Goal: Transaction & Acquisition: Purchase product/service

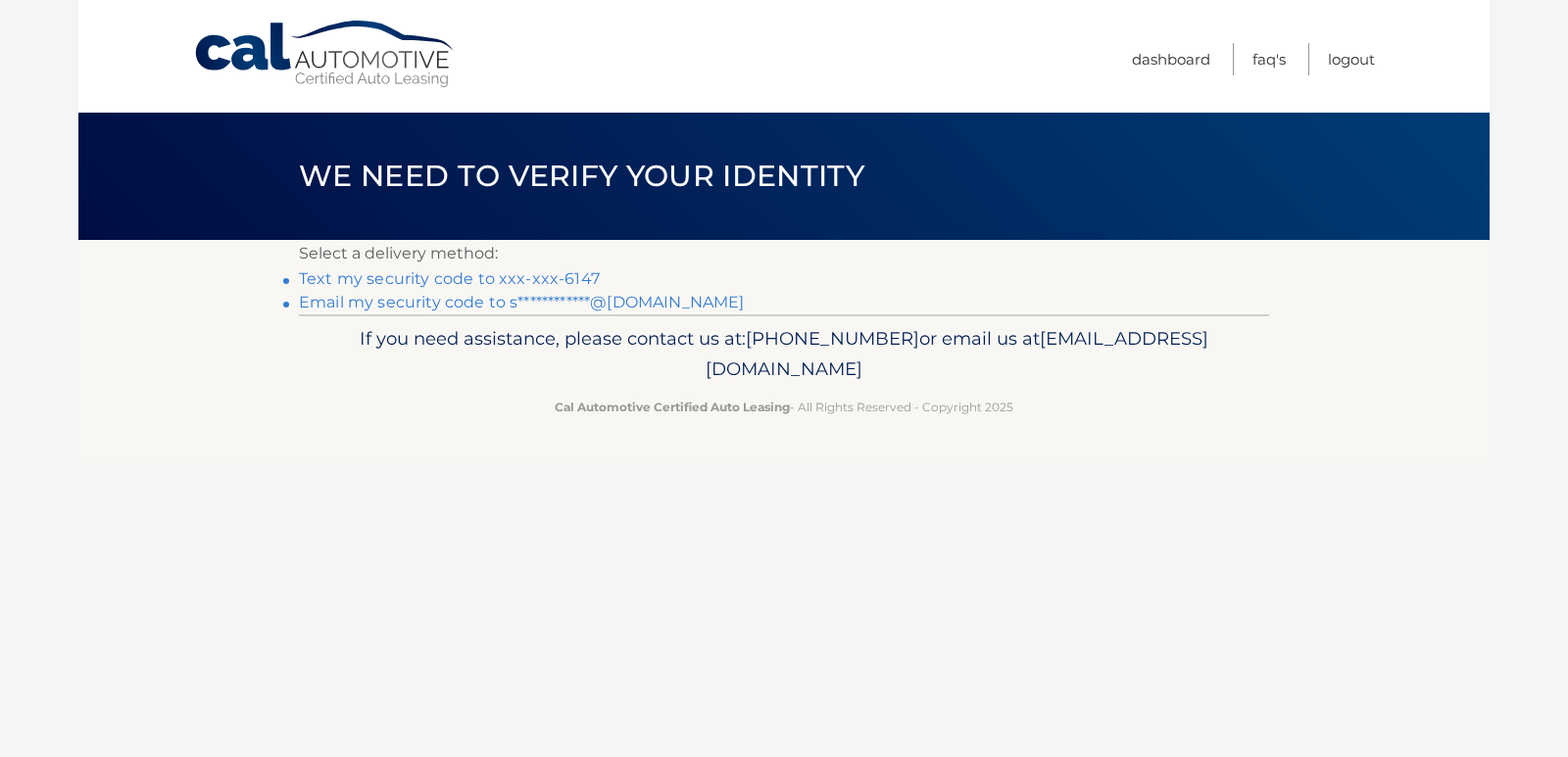
click at [541, 278] on link "Text my security code to xxx-xxx-6147" at bounding box center [448, 279] width 300 height 19
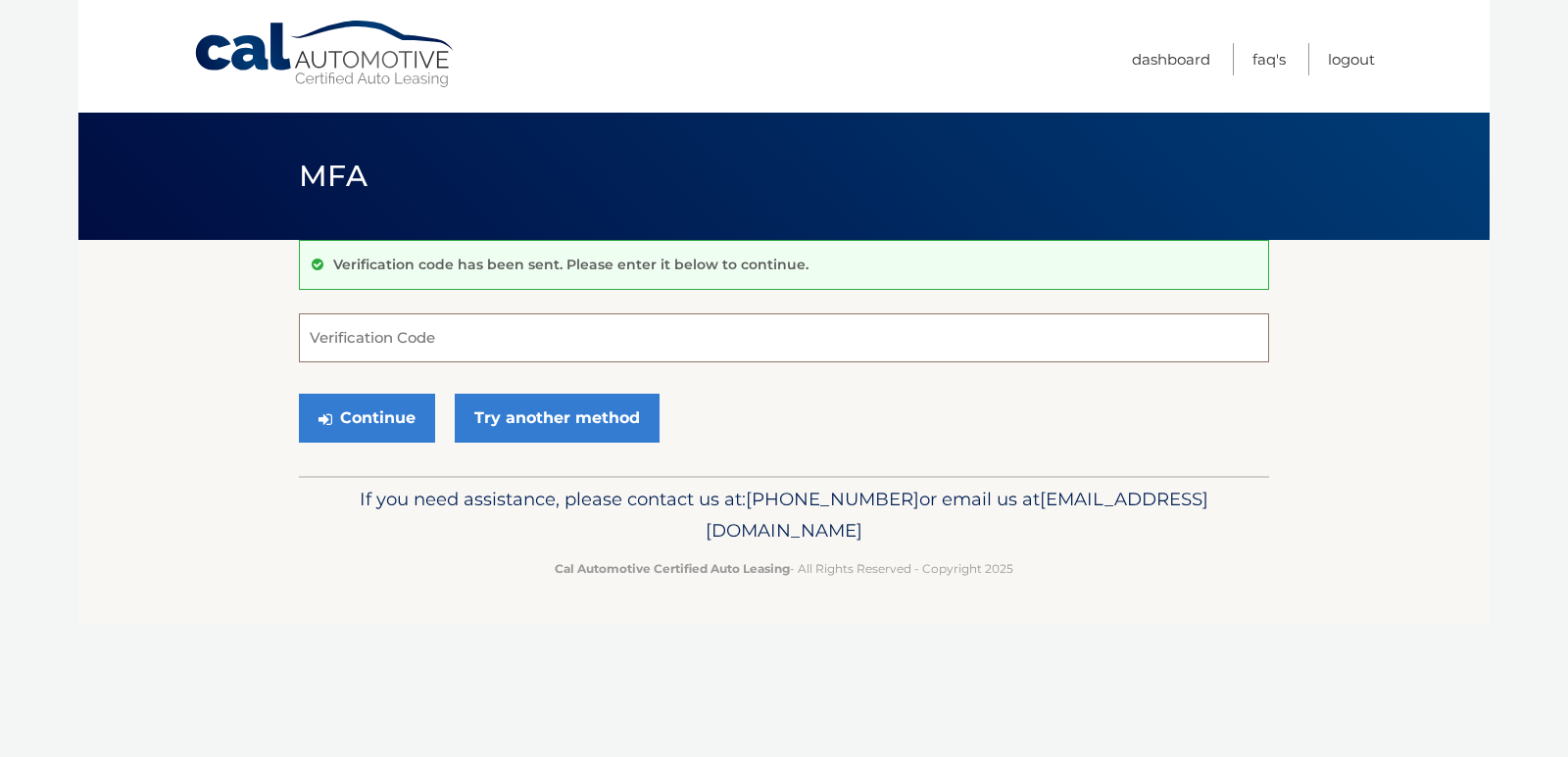
click at [474, 324] on input "Verification Code" at bounding box center [783, 338] width 970 height 49
type input "215973"
click at [380, 413] on button "Continue" at bounding box center [366, 418] width 136 height 49
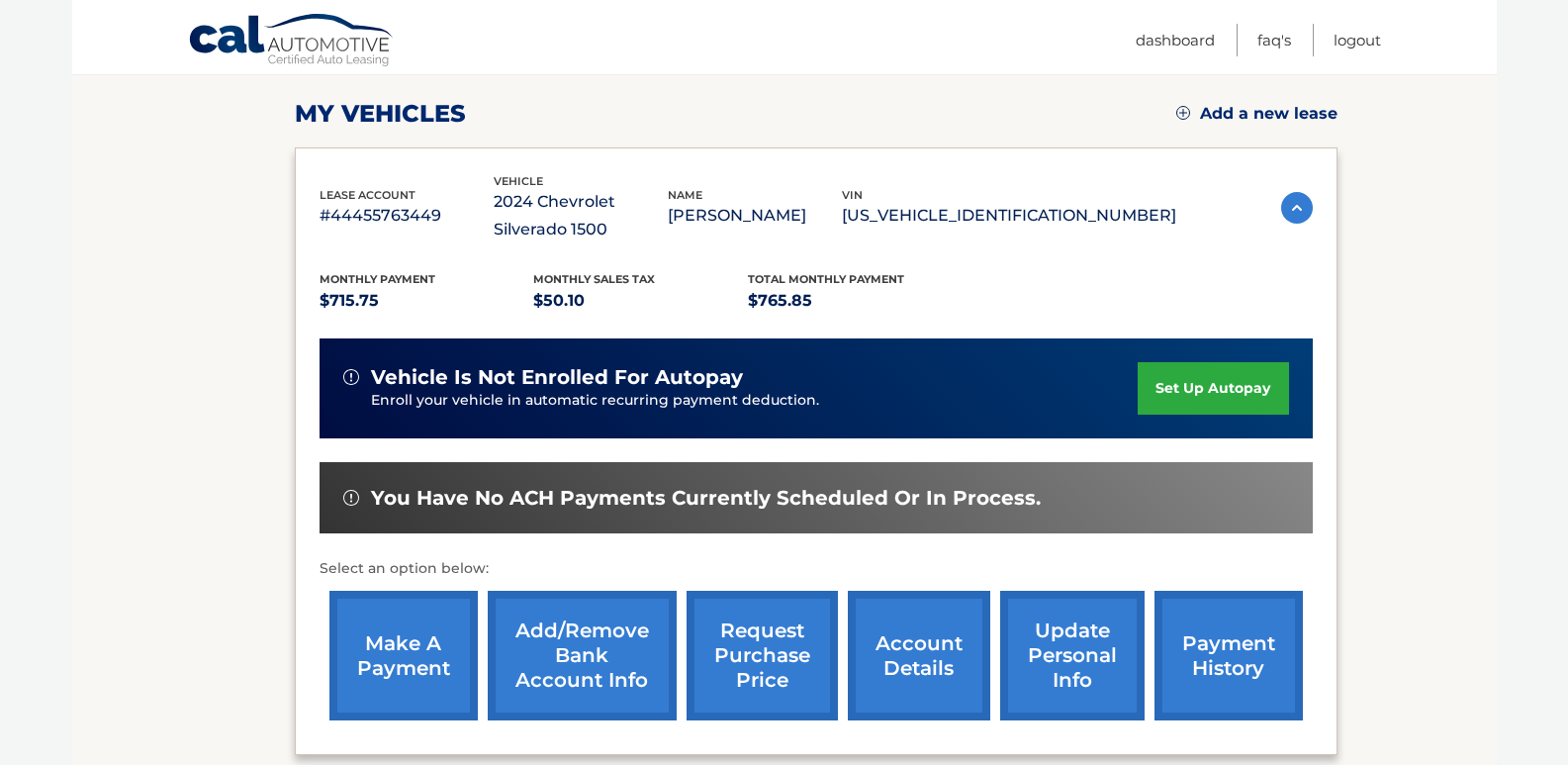
scroll to position [297, 0]
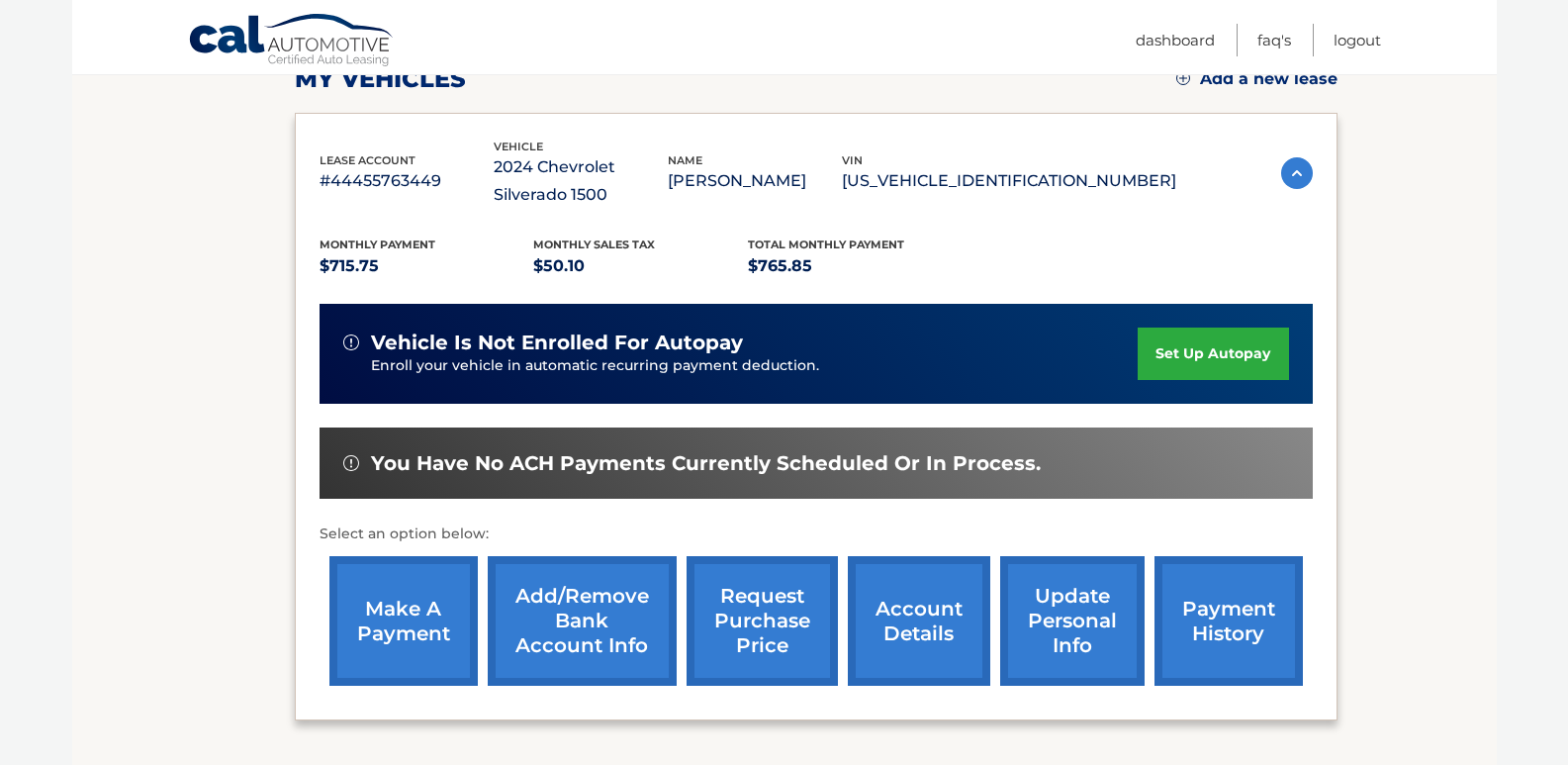
click at [413, 635] on link "make a payment" at bounding box center [403, 621] width 148 height 129
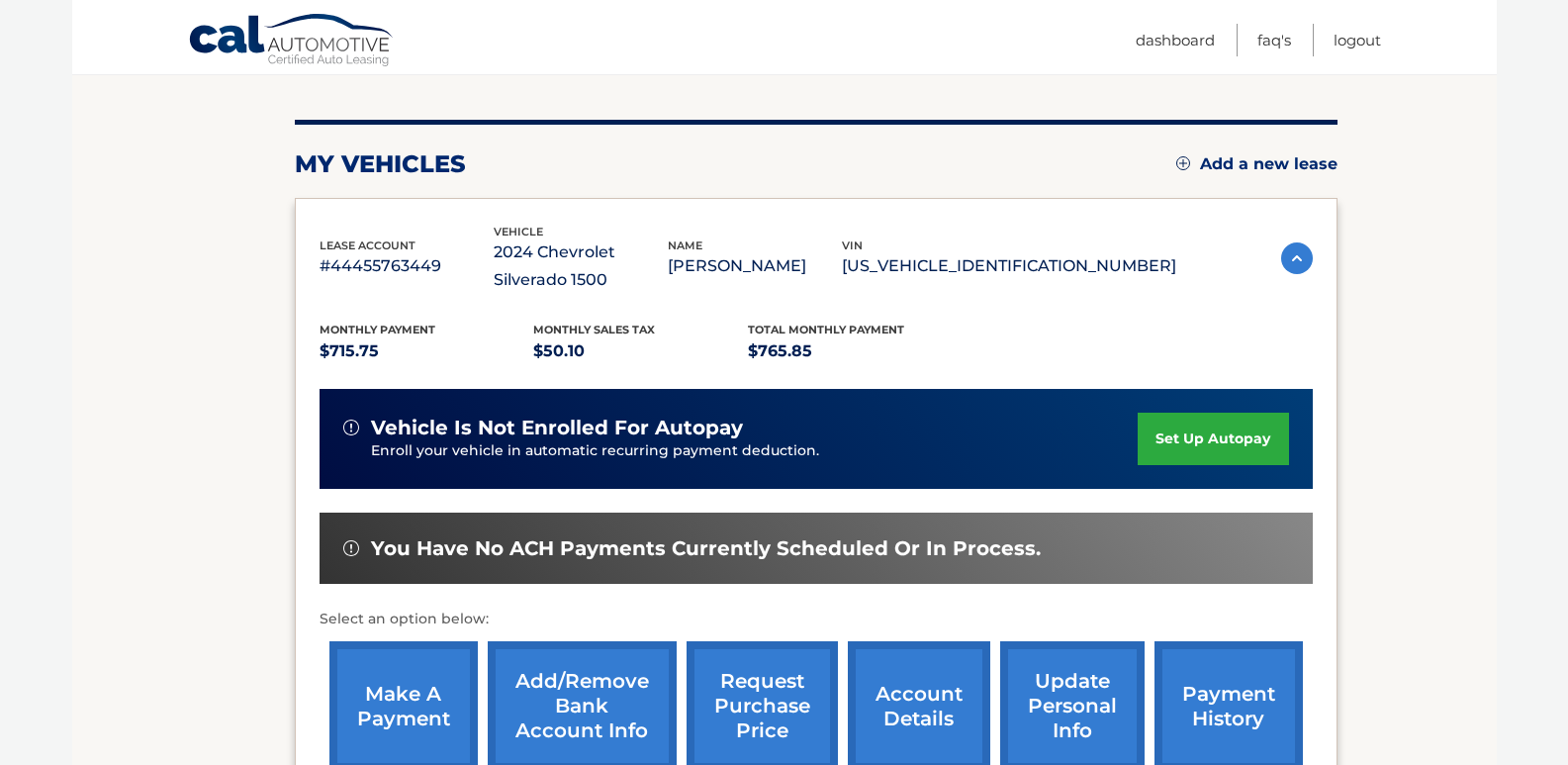
scroll to position [0, 0]
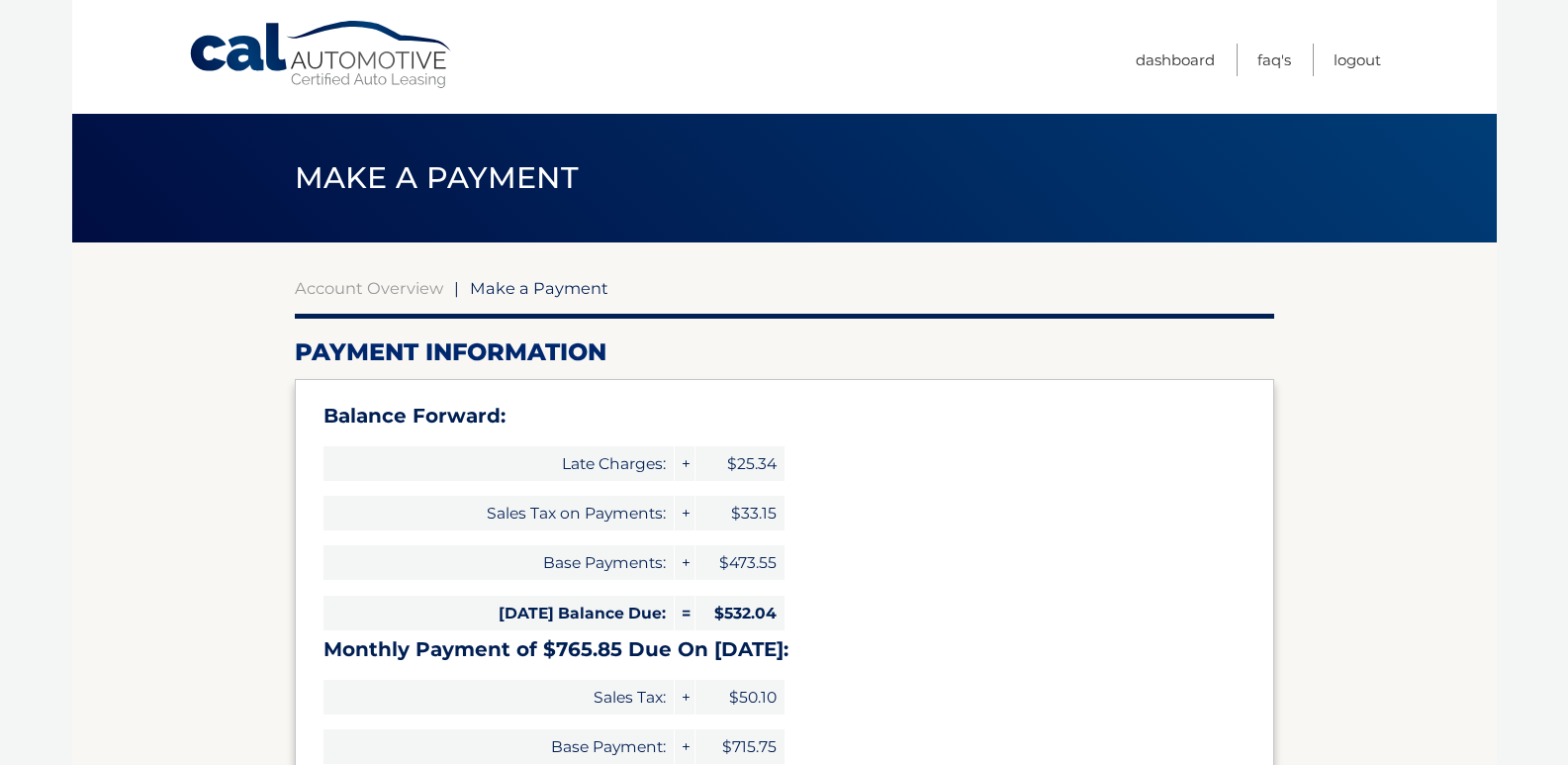
select select "YTM3MzExMDMtOThmMy00NDhkLWFhMGQtNmM4MDljOTFhZjA3"
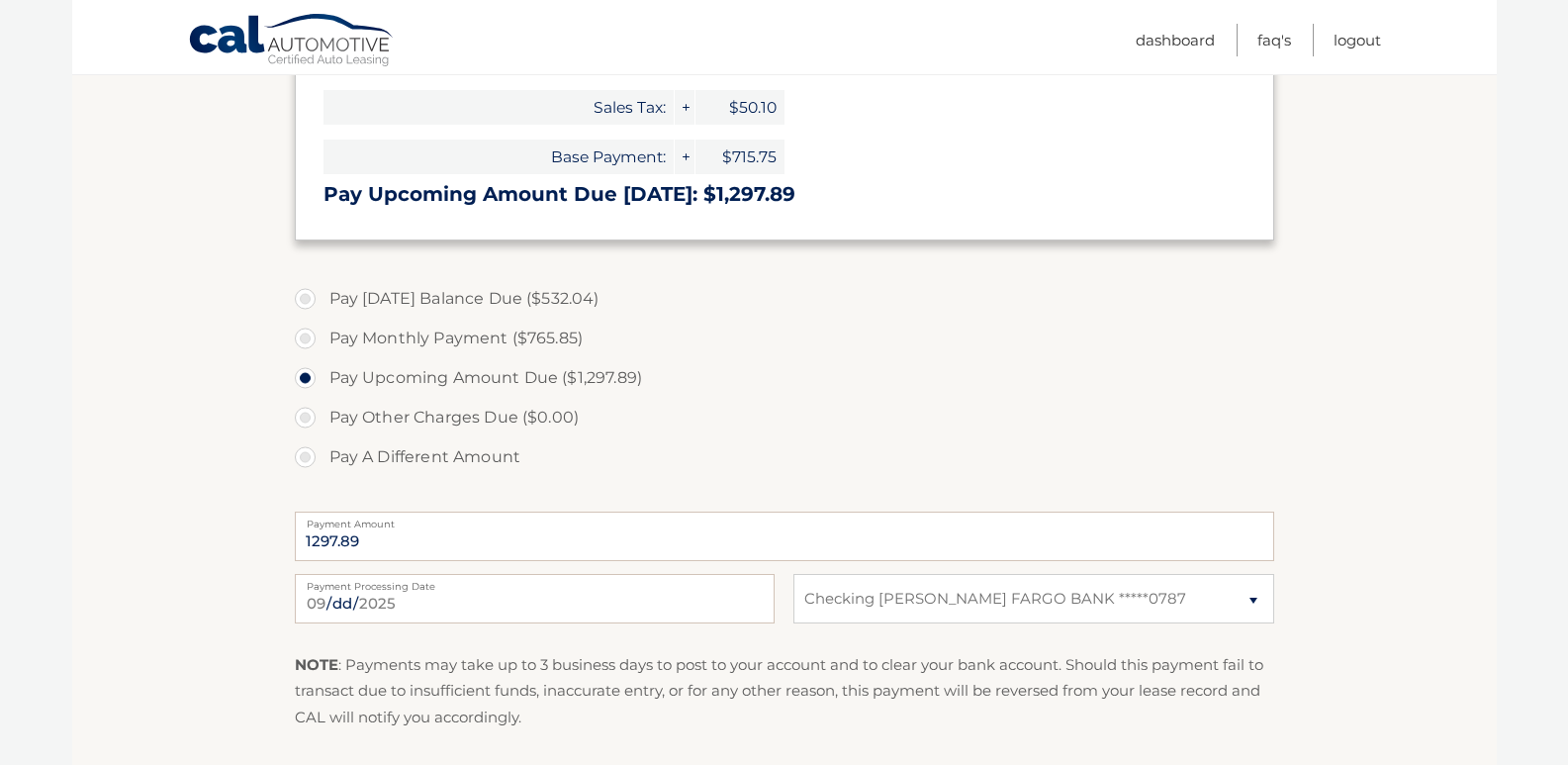
scroll to position [594, 0]
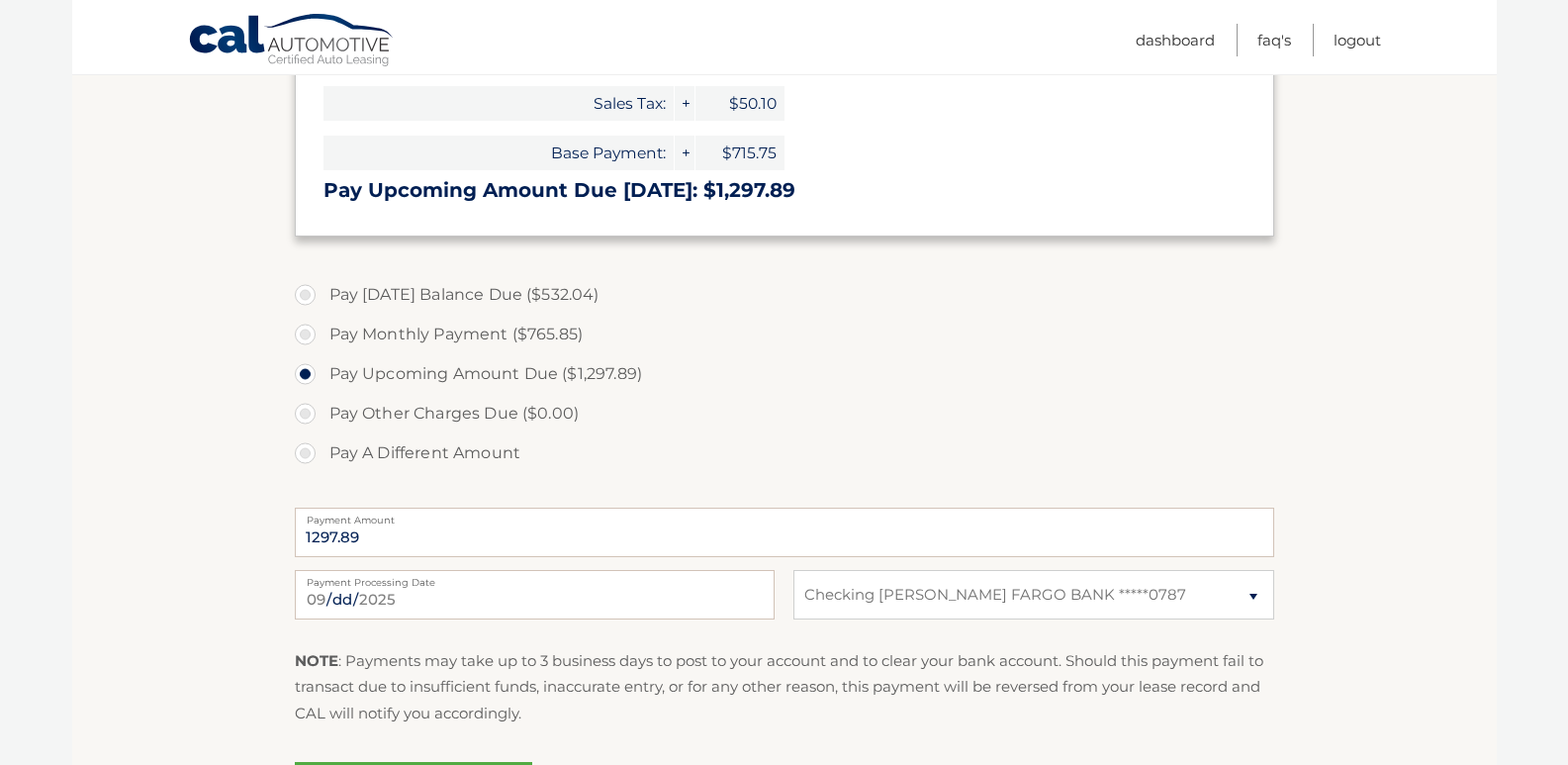
click at [391, 302] on label "Pay Today's Balance Due ($532.04)" at bounding box center [784, 295] width 979 height 40
click at [322, 302] on input "Pay Today's Balance Due ($532.04)" at bounding box center [312, 291] width 20 height 32
radio input "true"
type input "532.04"
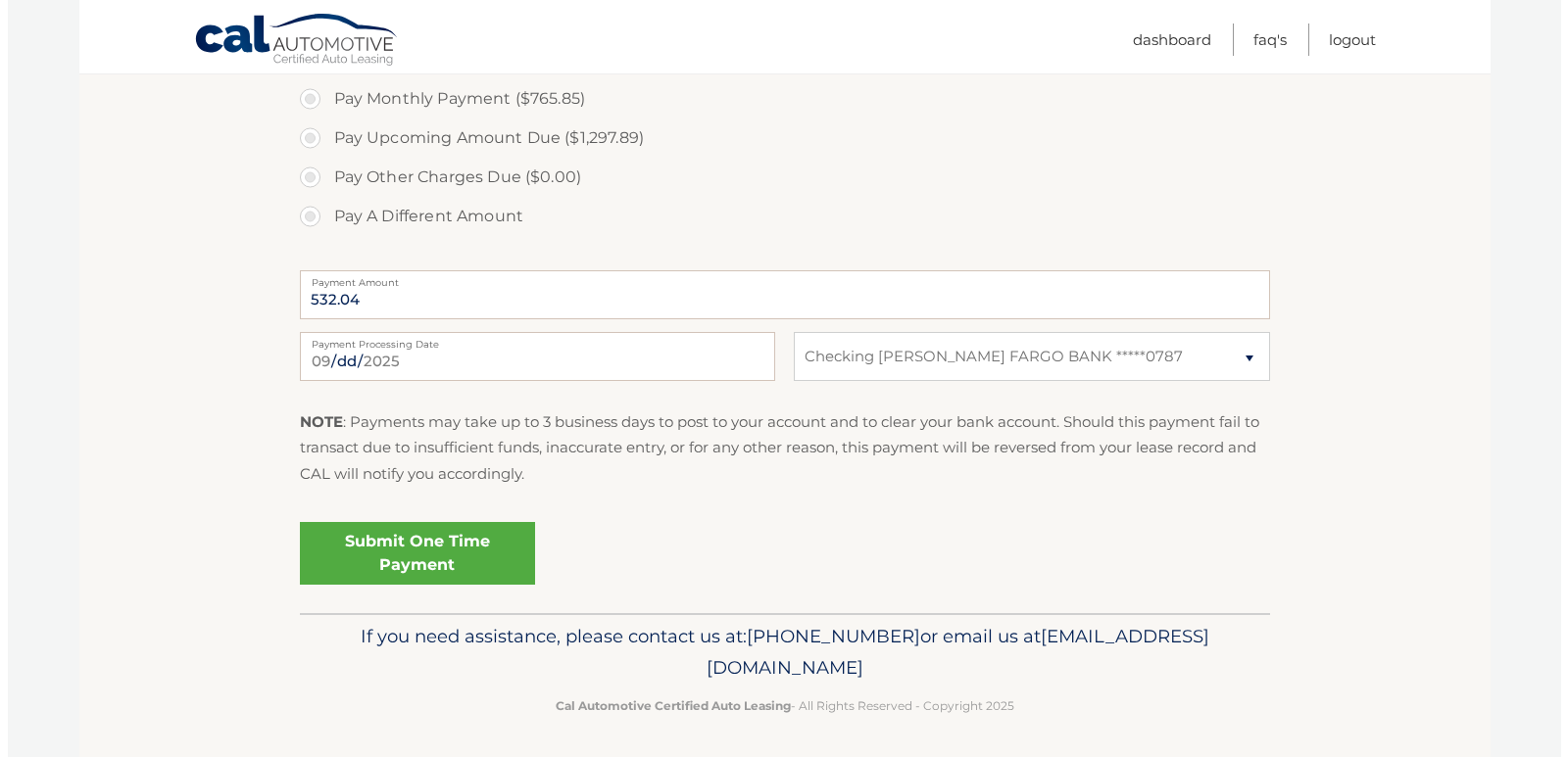
scroll to position [825, 0]
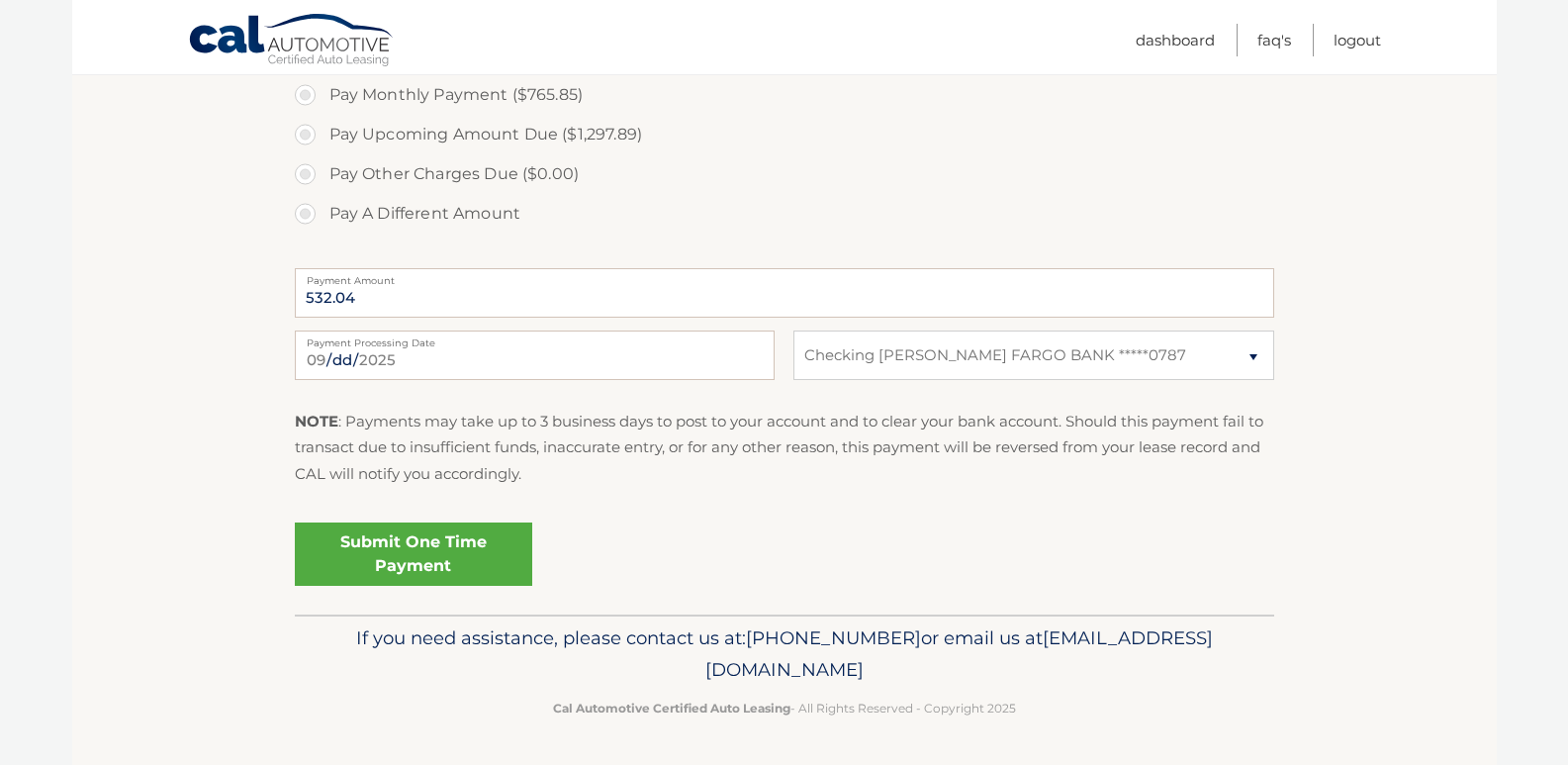
click at [422, 558] on link "Submit One Time Payment" at bounding box center [414, 554] width 238 height 64
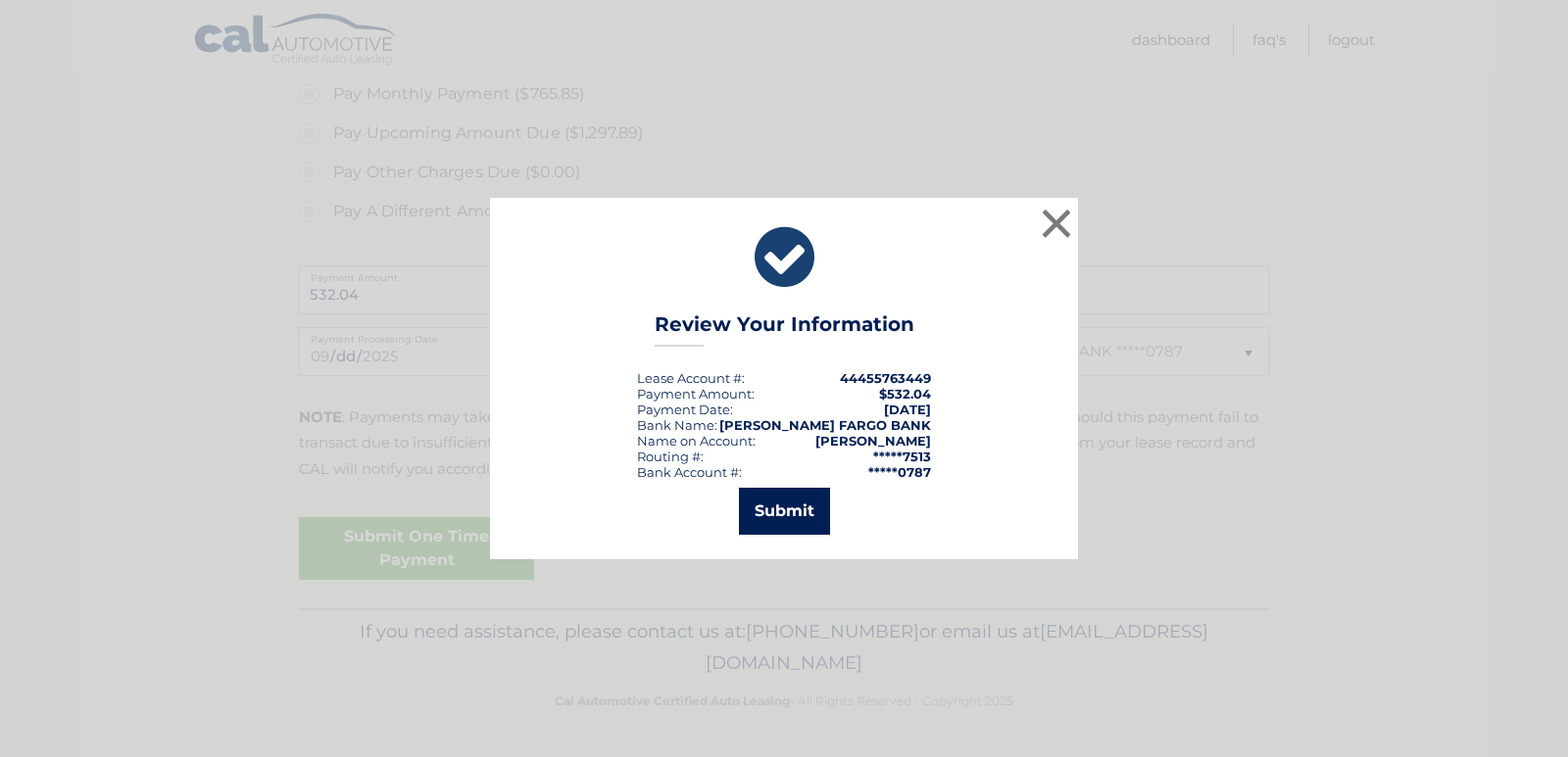
click at [796, 513] on button "Submit" at bounding box center [784, 512] width 92 height 47
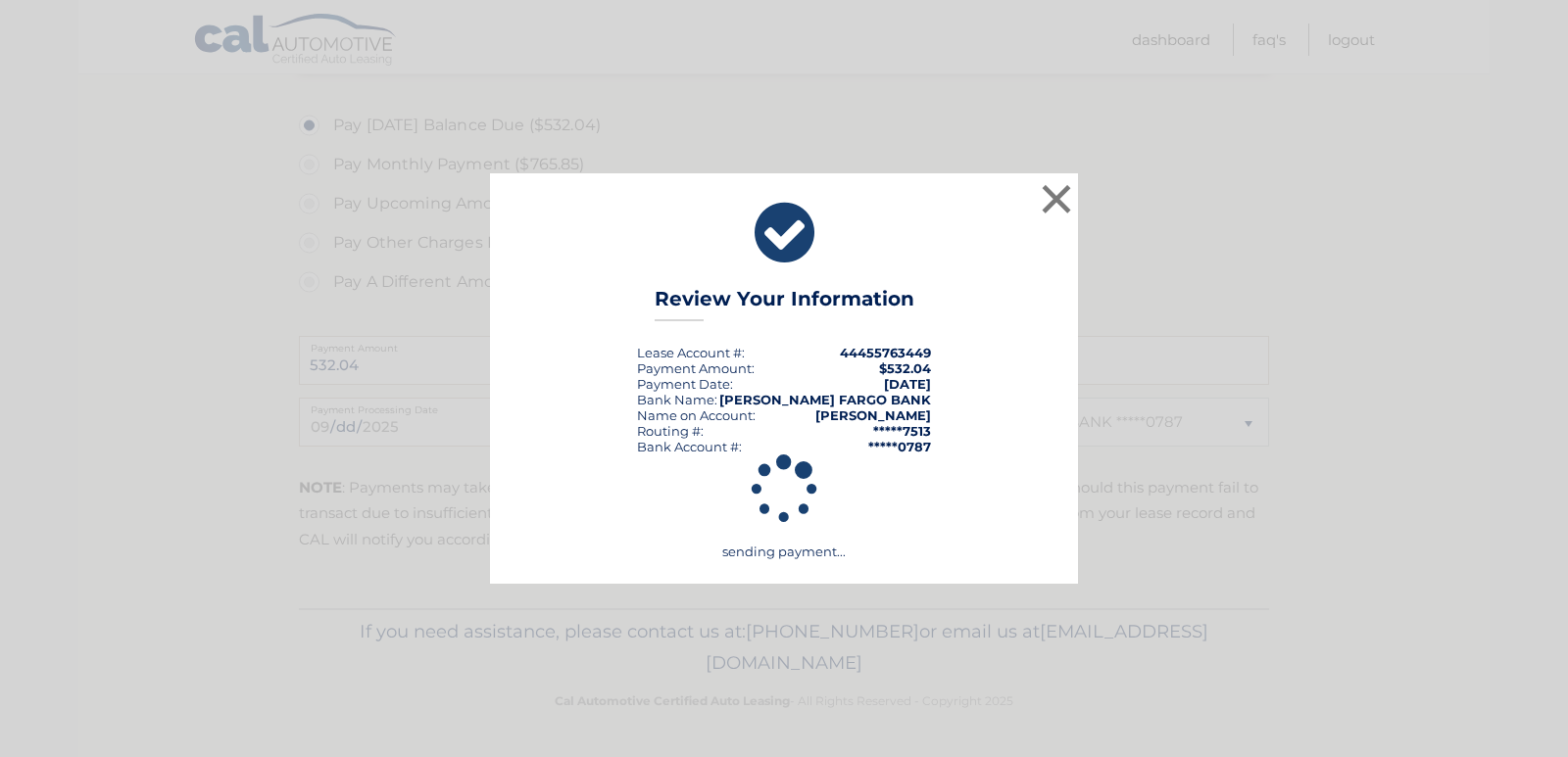
scroll to position [754, 0]
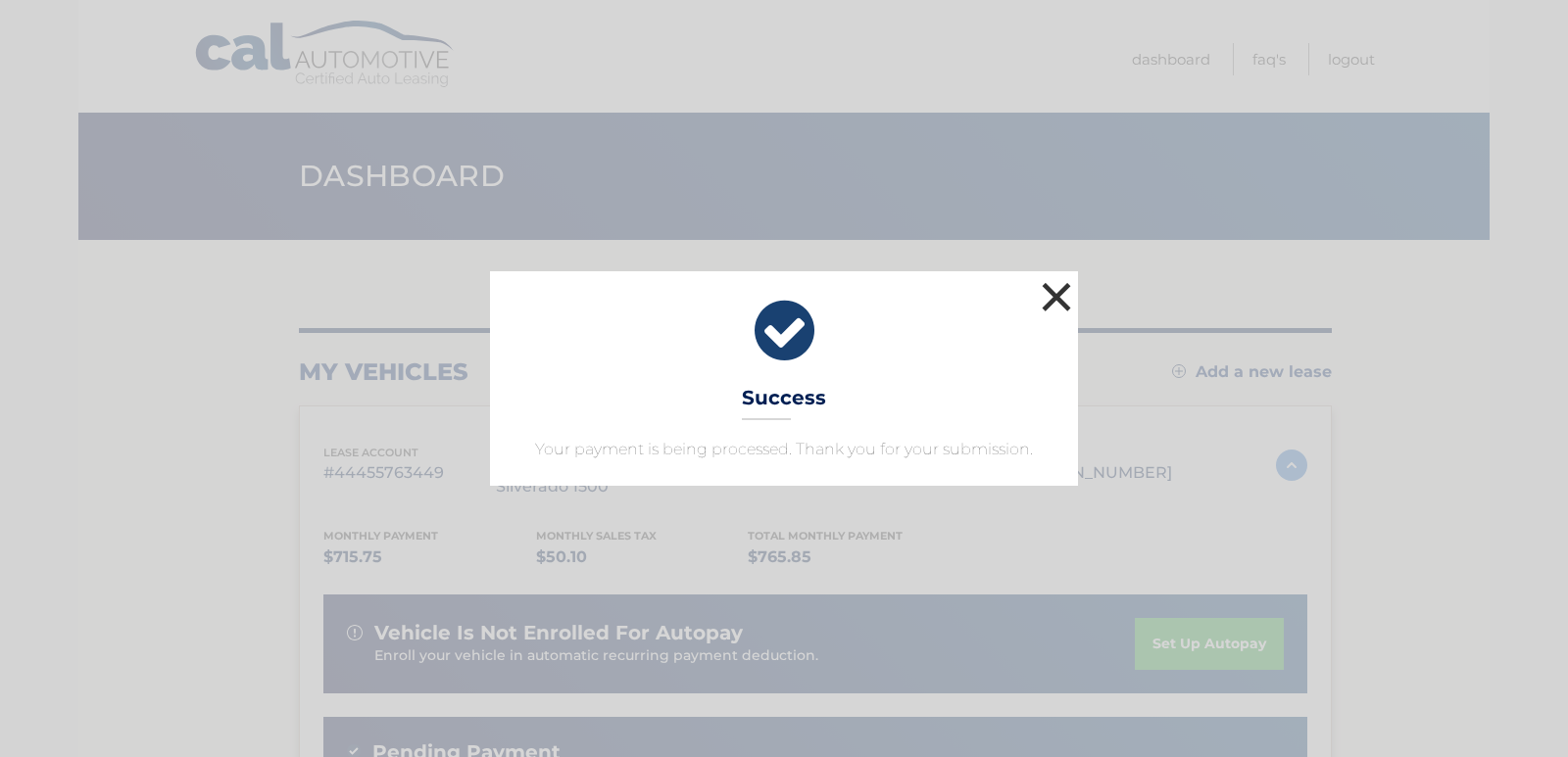
click at [1051, 294] on button "×" at bounding box center [1057, 297] width 39 height 39
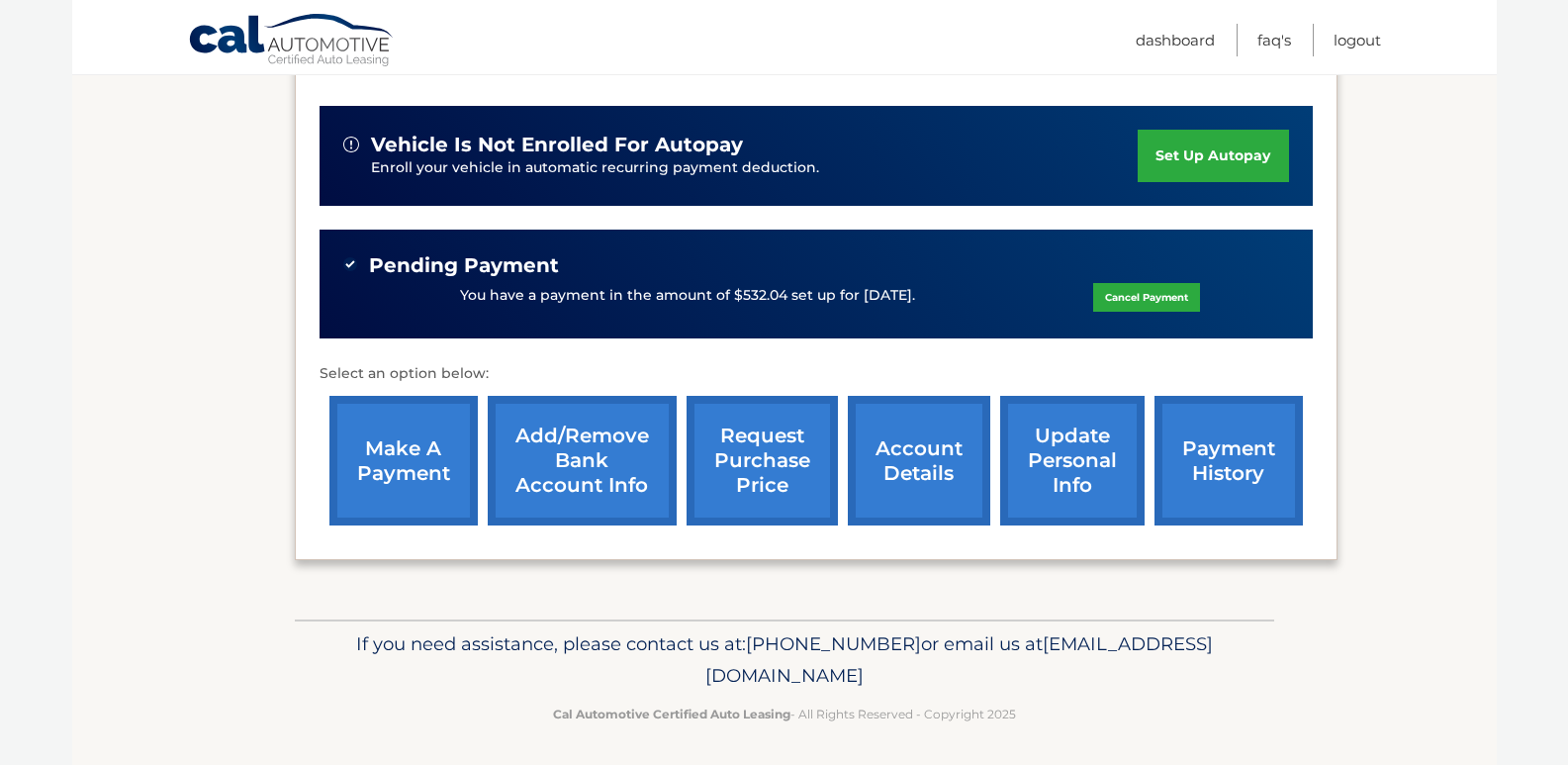
scroll to position [500, 0]
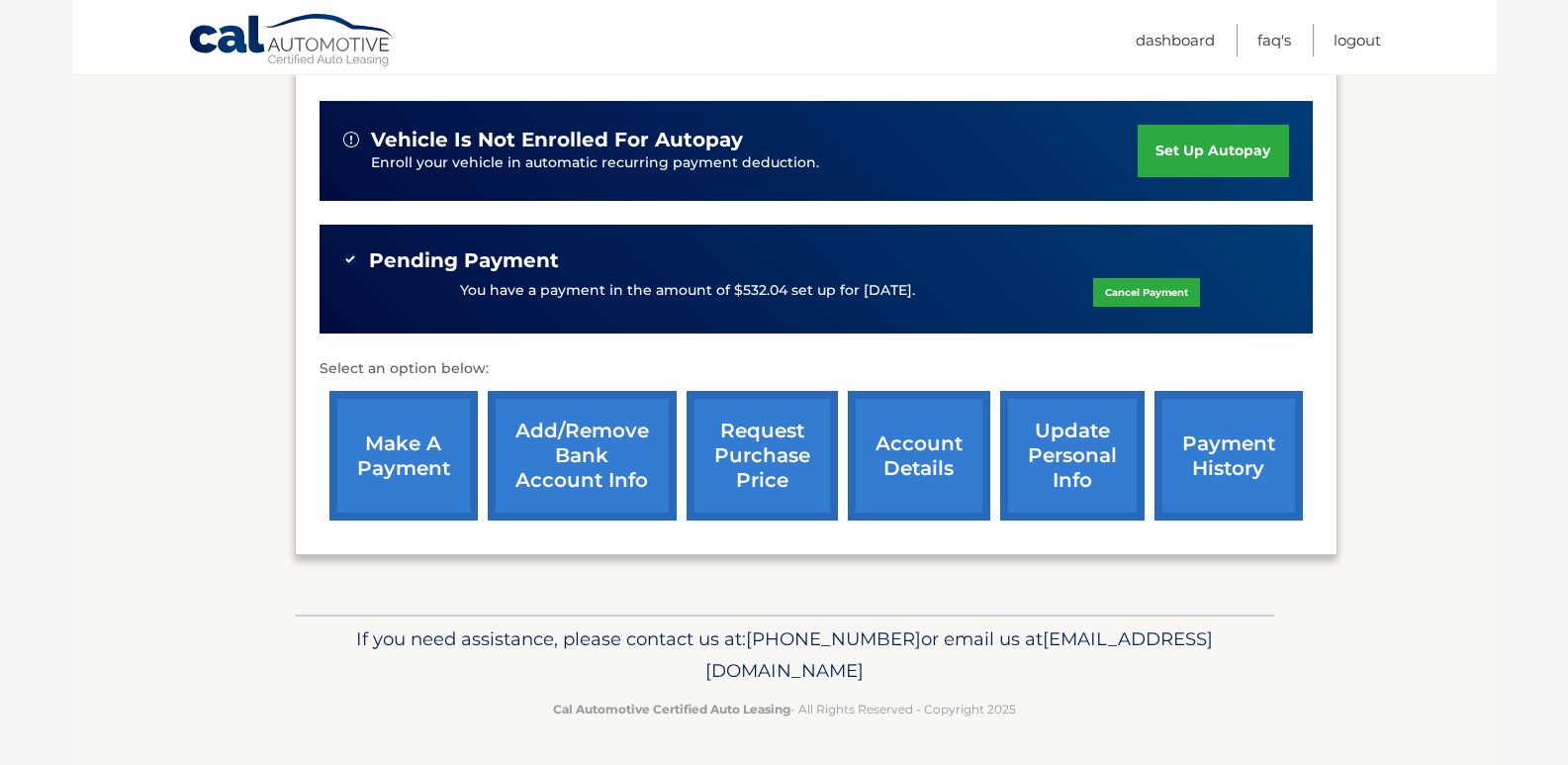
click at [930, 455] on link "account details" at bounding box center [919, 456] width 142 height 129
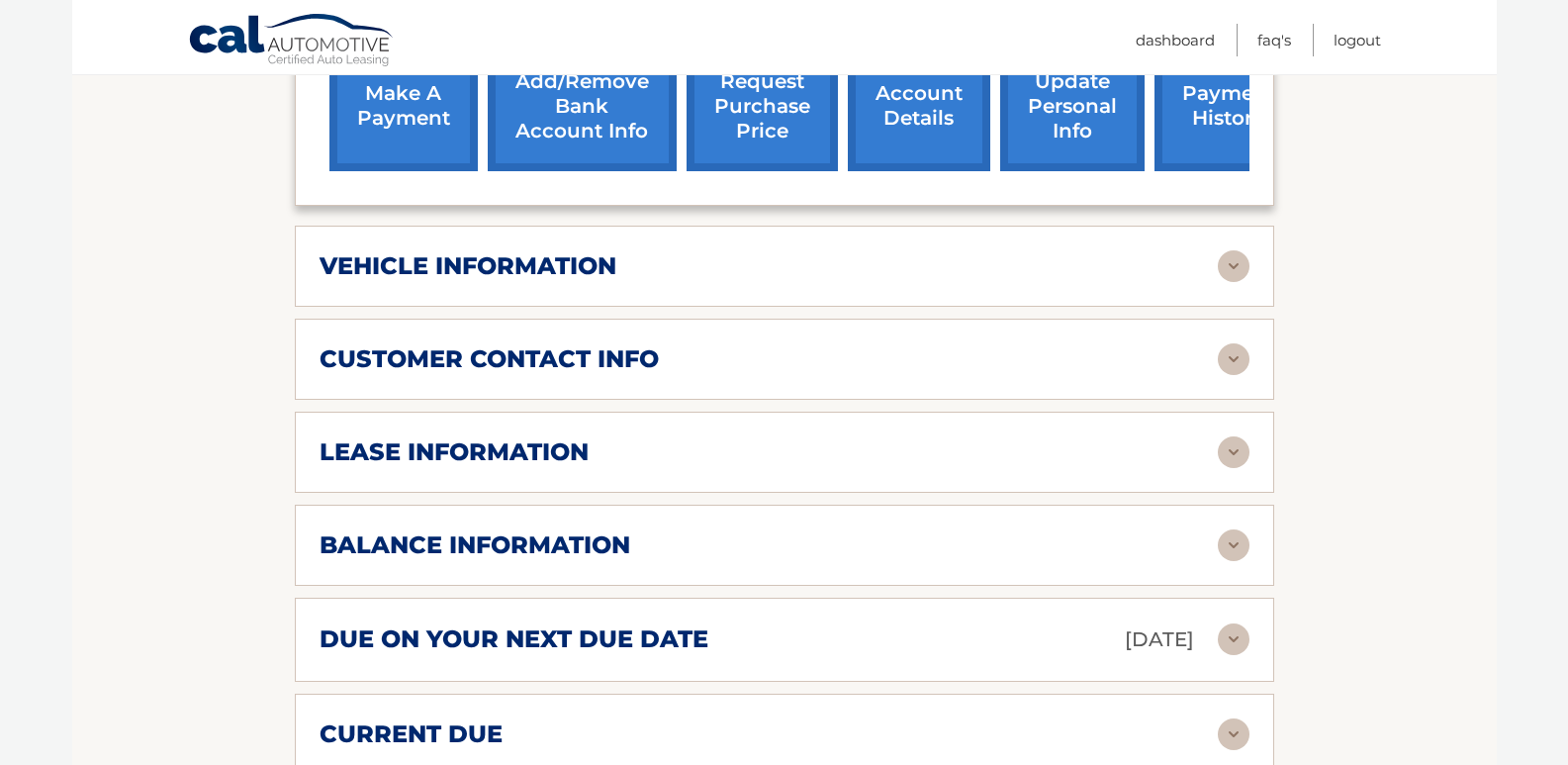
scroll to position [891, 0]
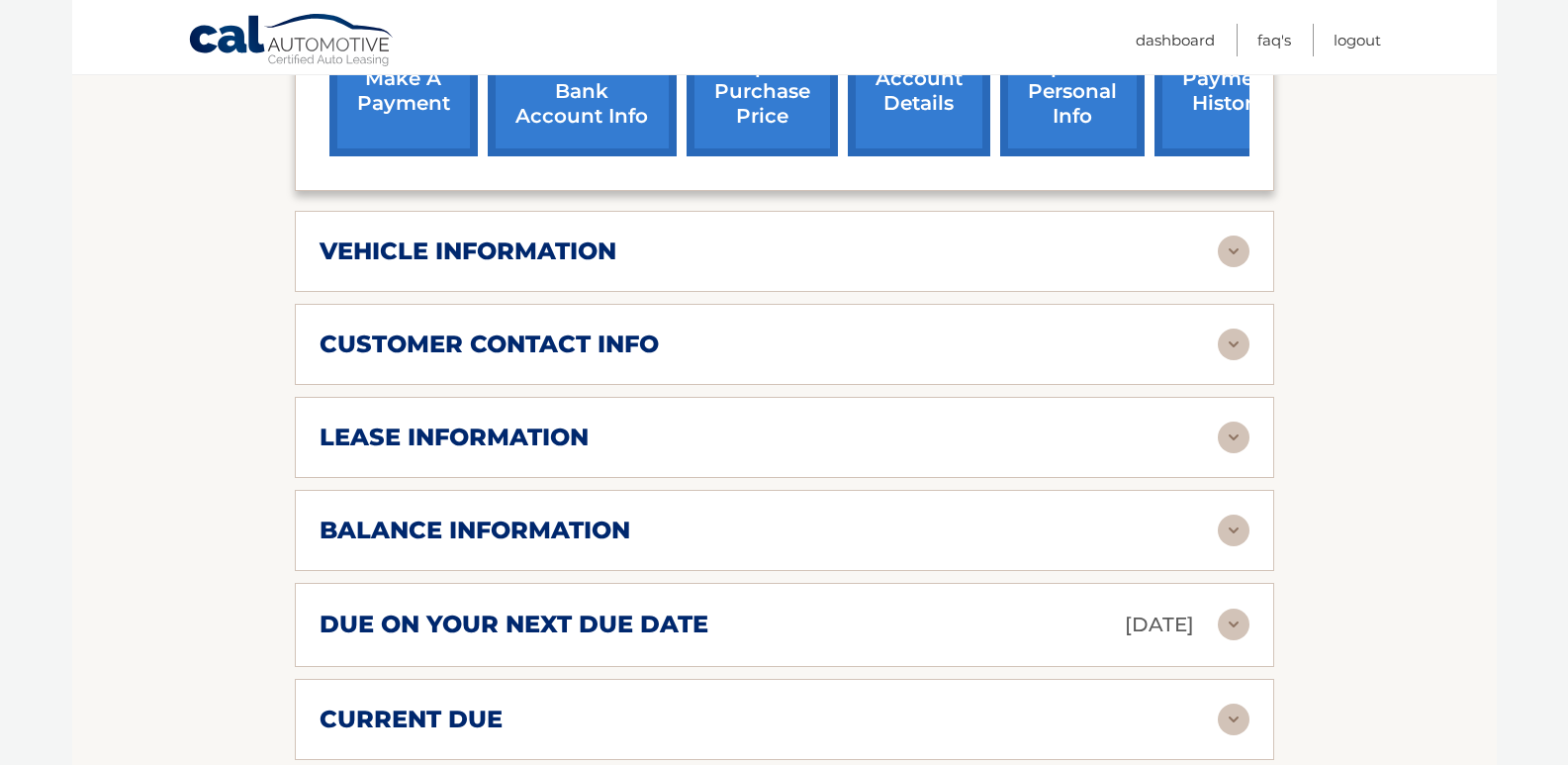
click at [906, 280] on div "vehicle information vehicle Year 2024 vehicle make Chevrolet vehicle model Silv…" at bounding box center [784, 252] width 979 height 82
click at [1218, 254] on img at bounding box center [1234, 252] width 32 height 32
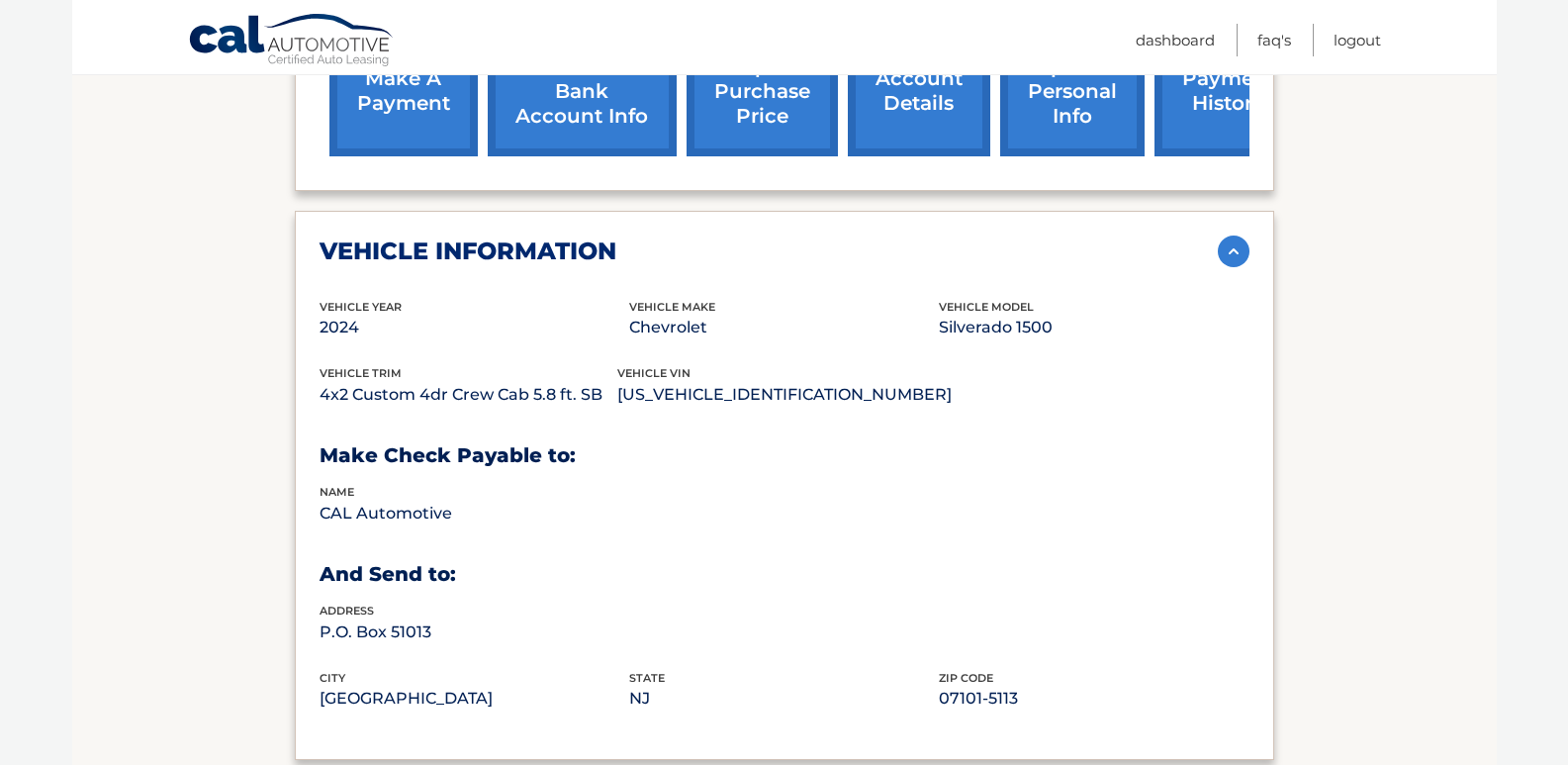
click at [1237, 250] on img at bounding box center [1234, 252] width 32 height 32
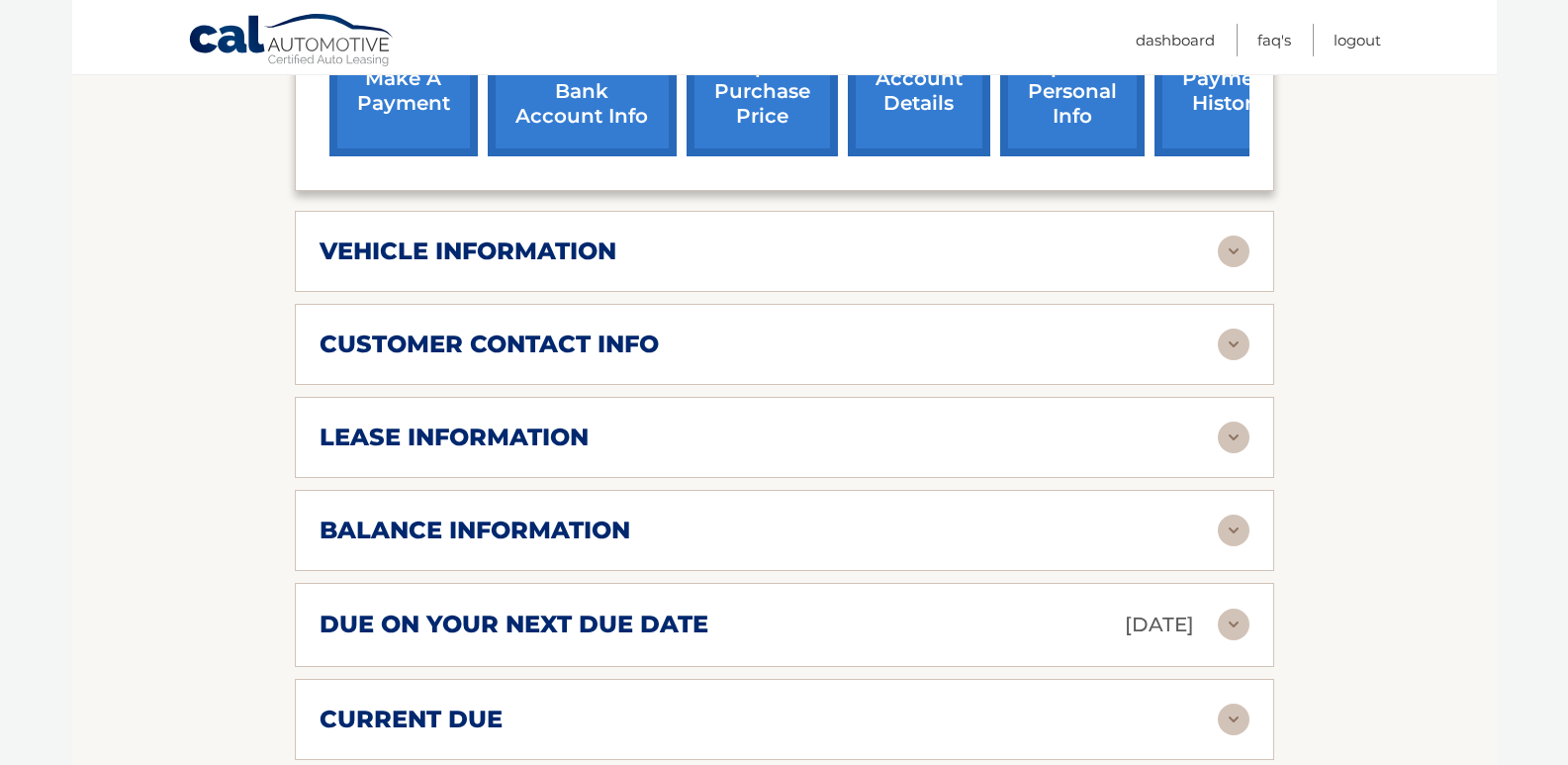
click at [1236, 346] on img at bounding box center [1234, 344] width 32 height 32
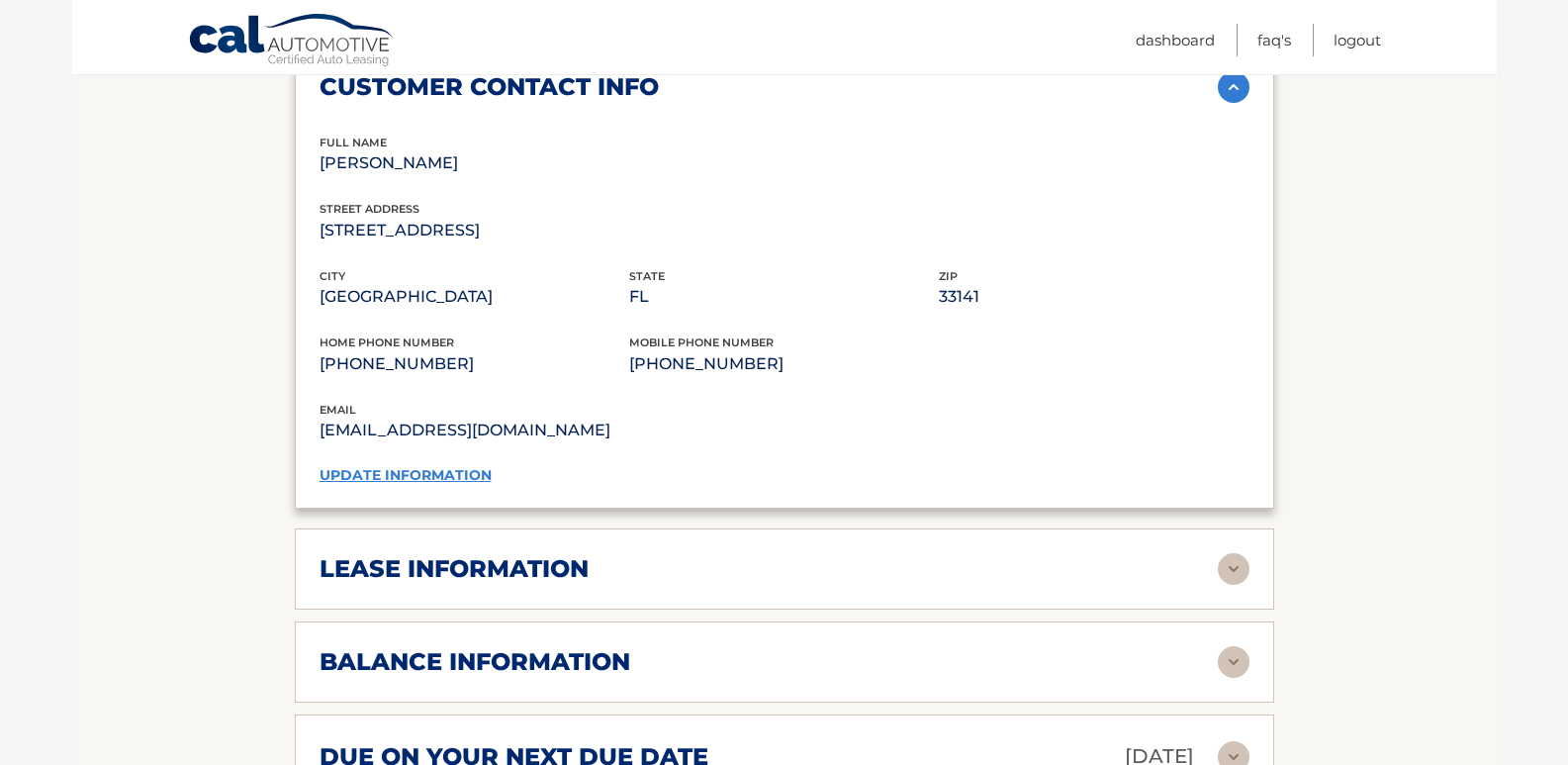
scroll to position [1089, 0]
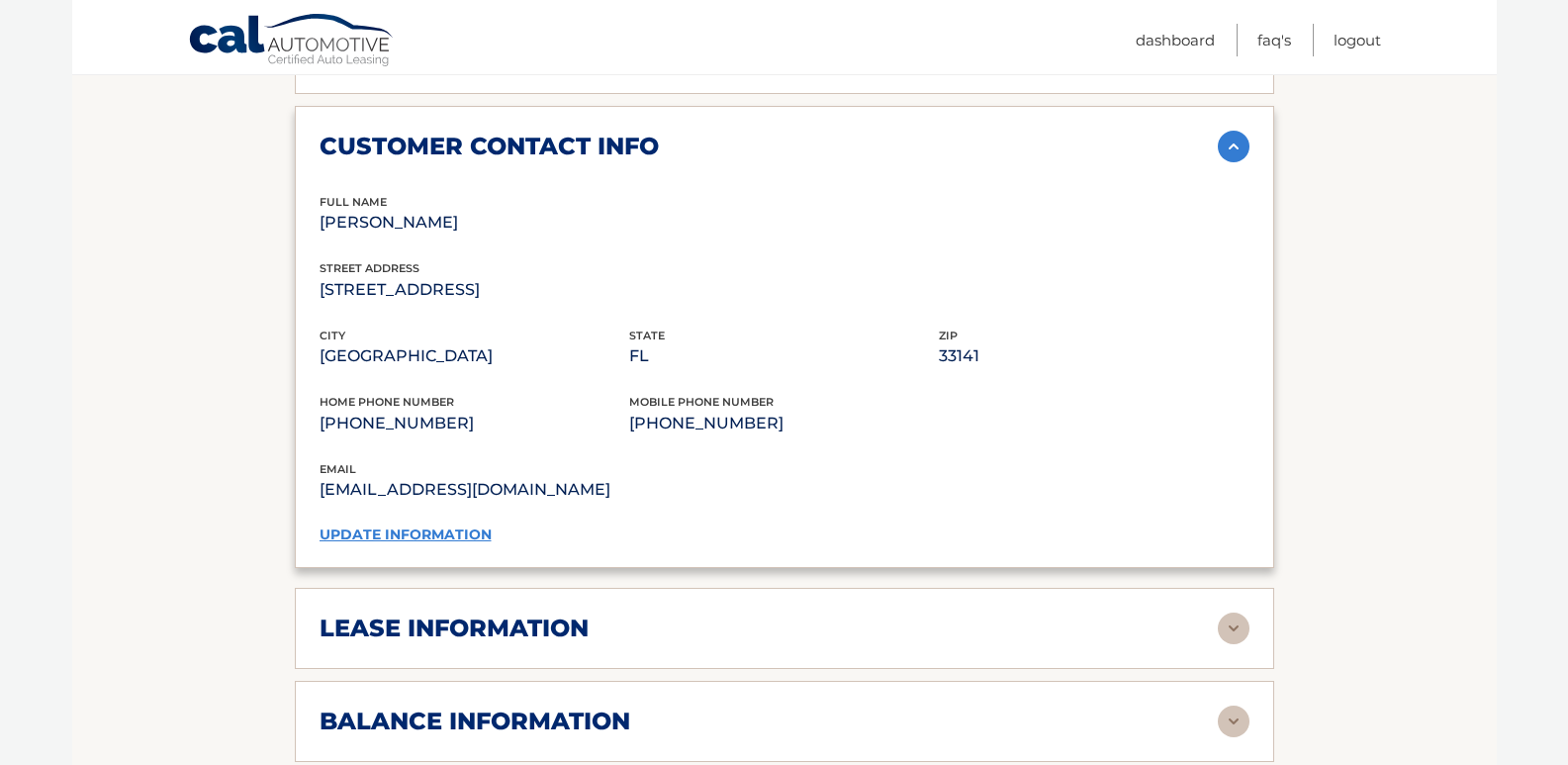
click at [1239, 148] on img at bounding box center [1234, 146] width 32 height 32
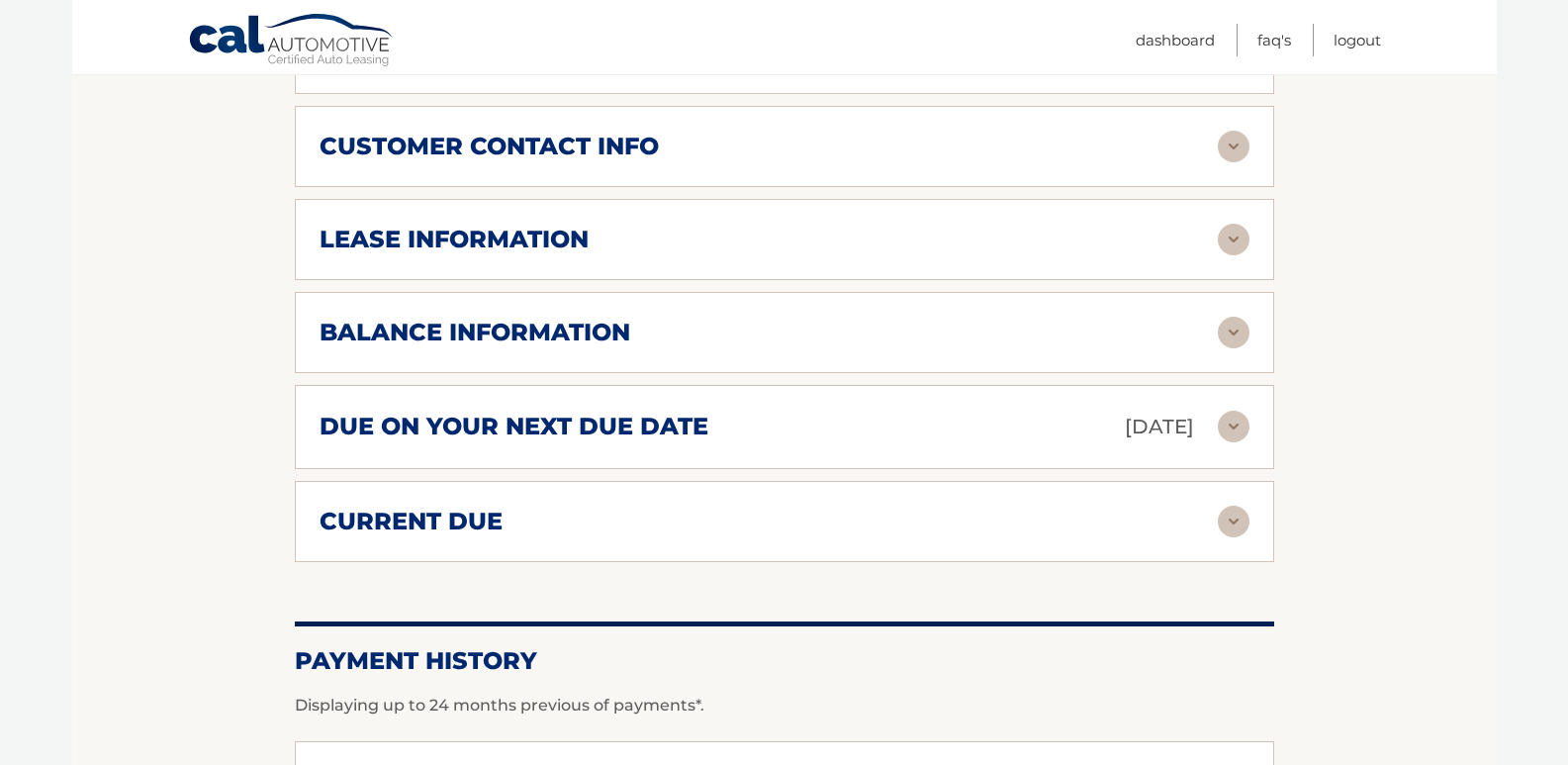
click at [1264, 250] on div "lease information Contract Start Date Sep 24, 2024 Term 39 Maturity Date Dec 24…" at bounding box center [784, 240] width 979 height 82
click at [1248, 247] on img at bounding box center [1234, 240] width 32 height 32
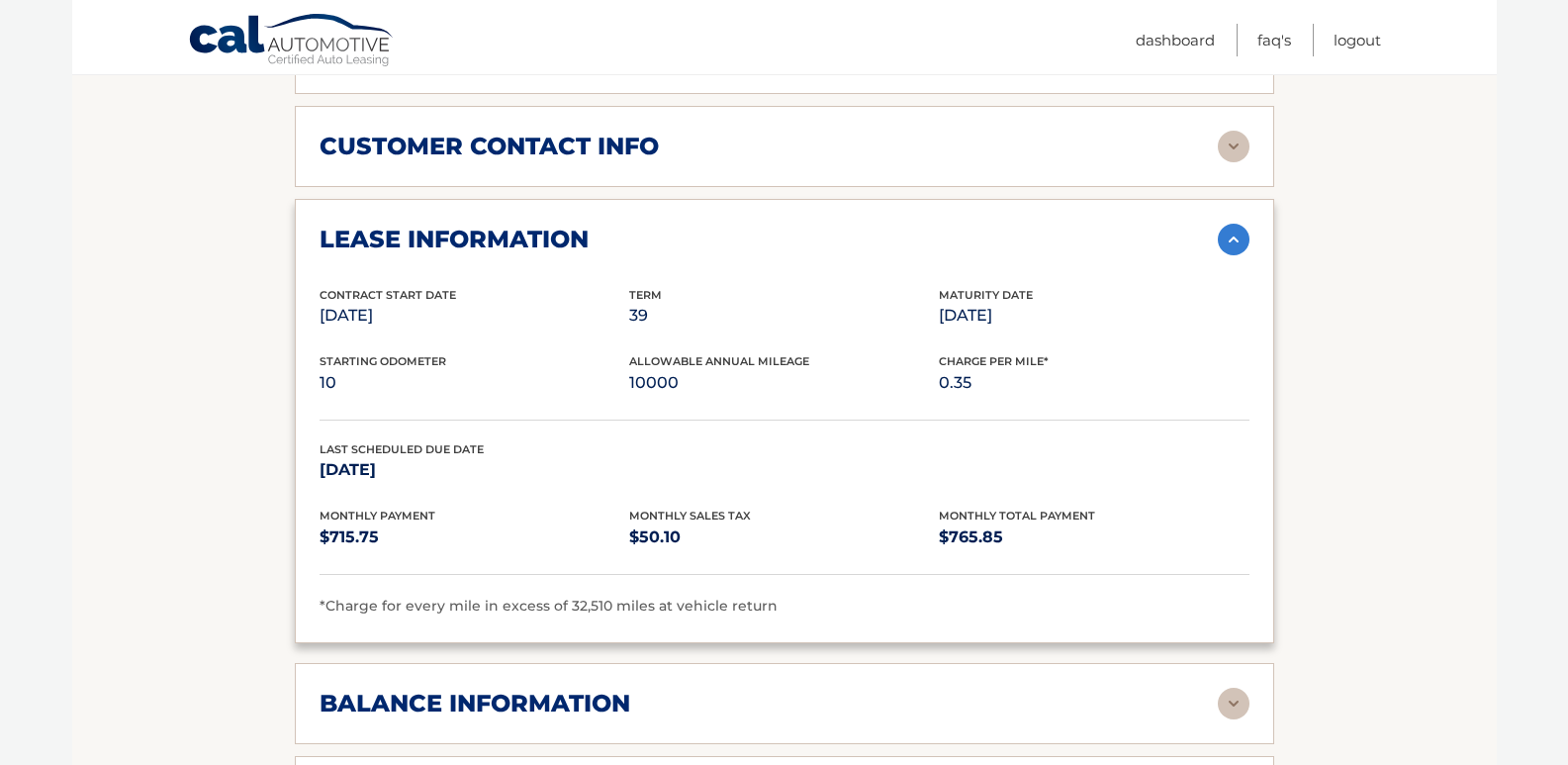
click at [1228, 240] on img at bounding box center [1234, 240] width 32 height 32
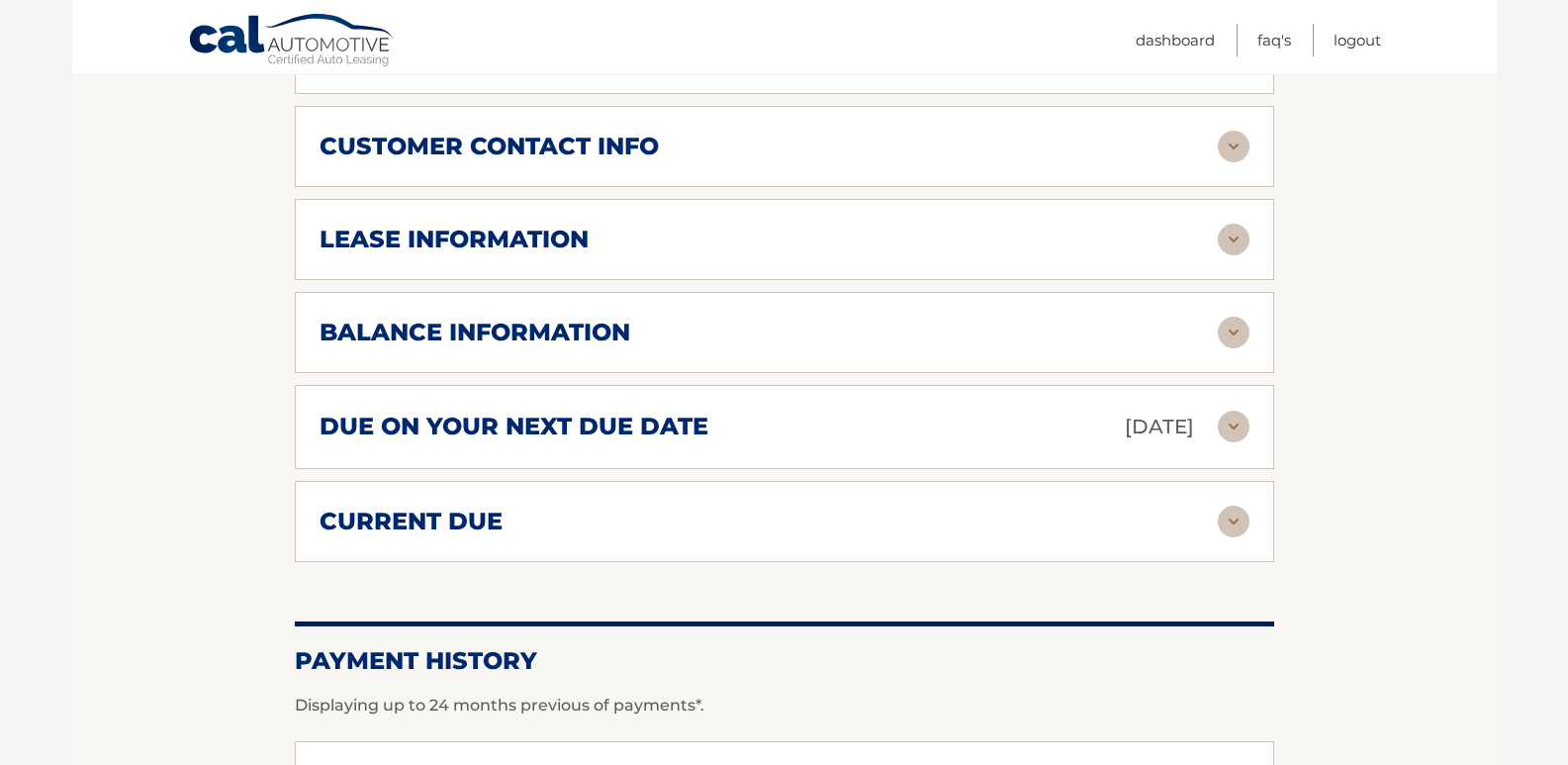
click at [1228, 329] on img at bounding box center [1234, 332] width 32 height 32
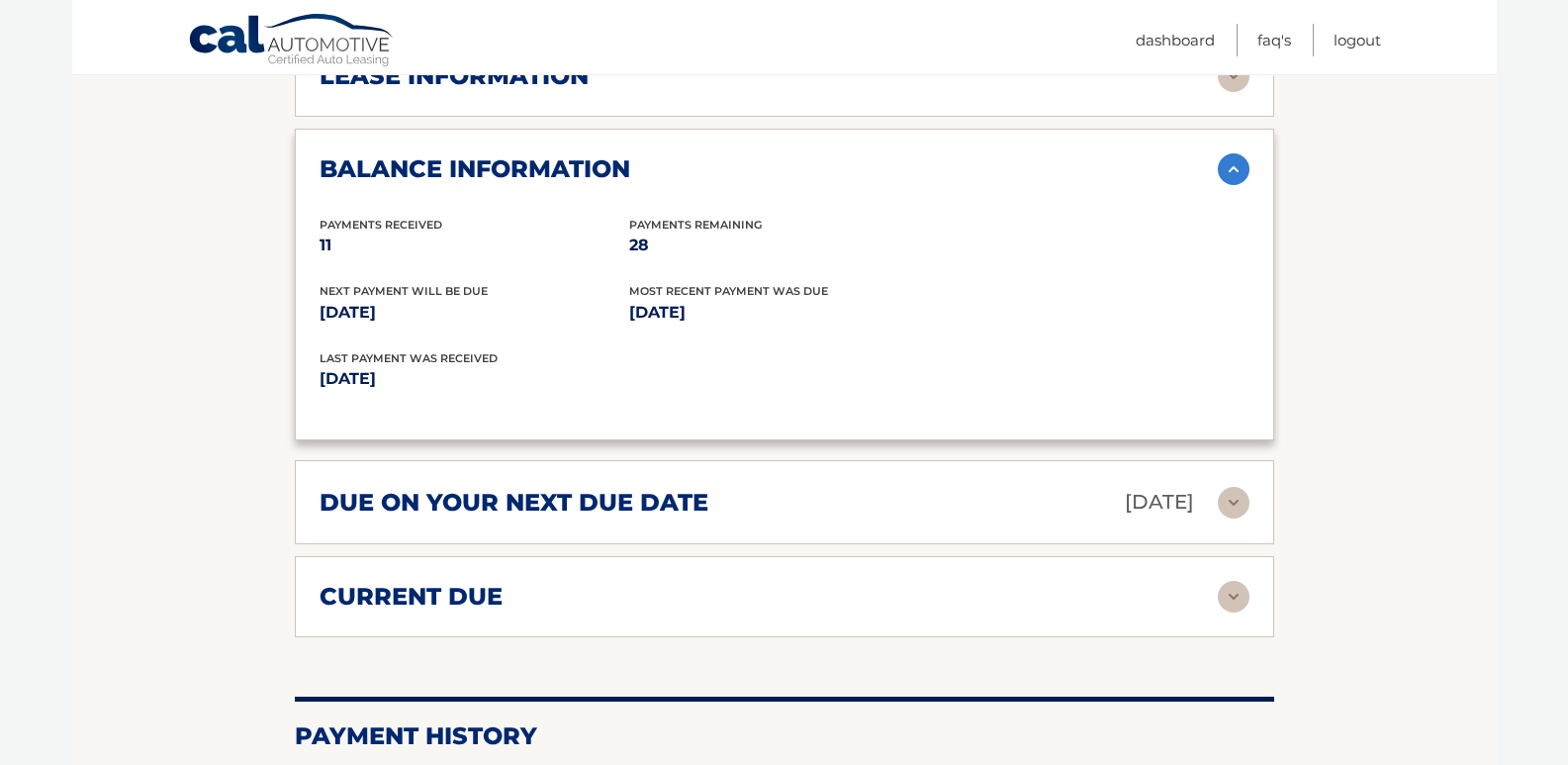
scroll to position [1287, 0]
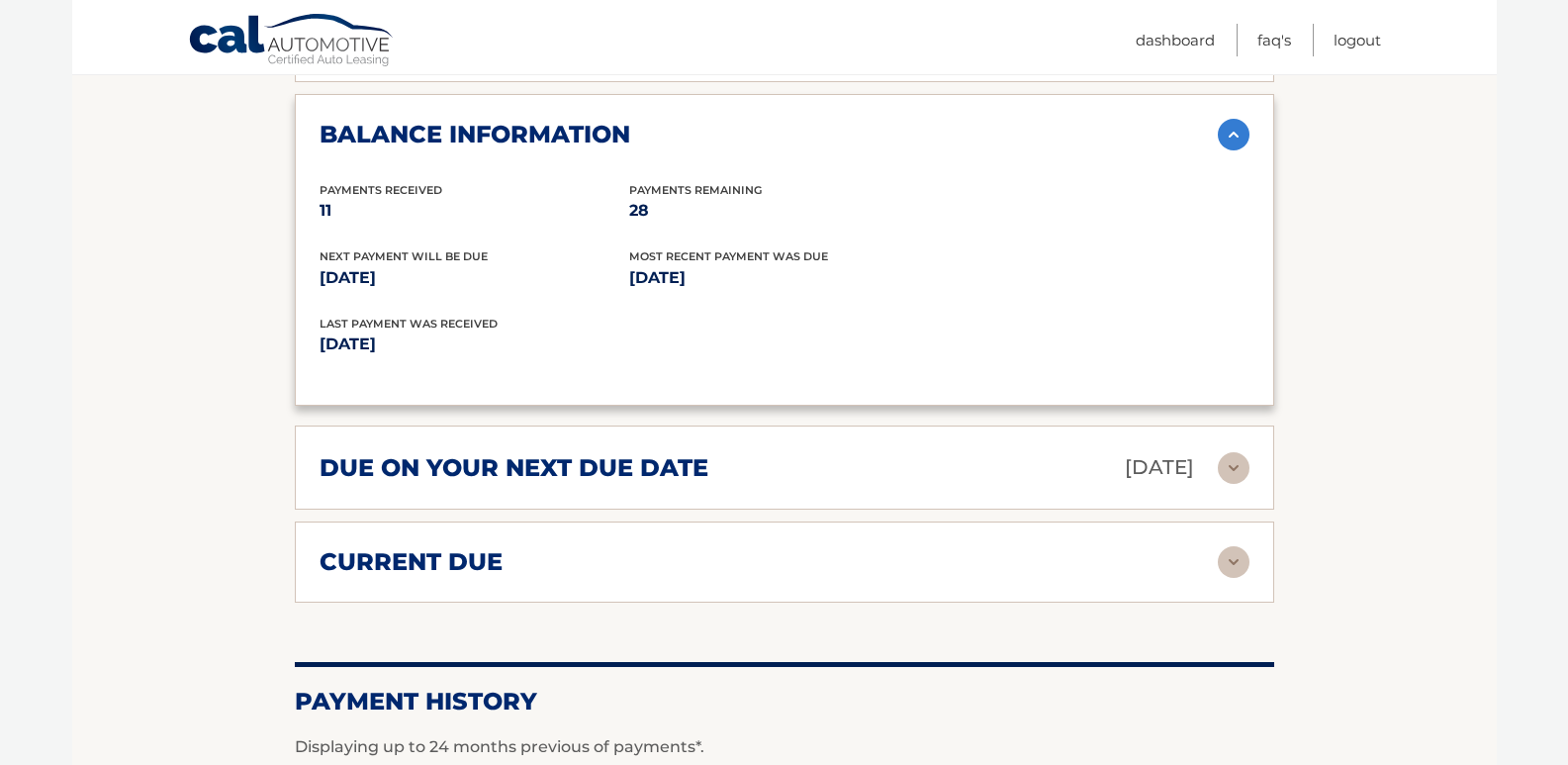
click at [1246, 134] on img at bounding box center [1234, 134] width 32 height 32
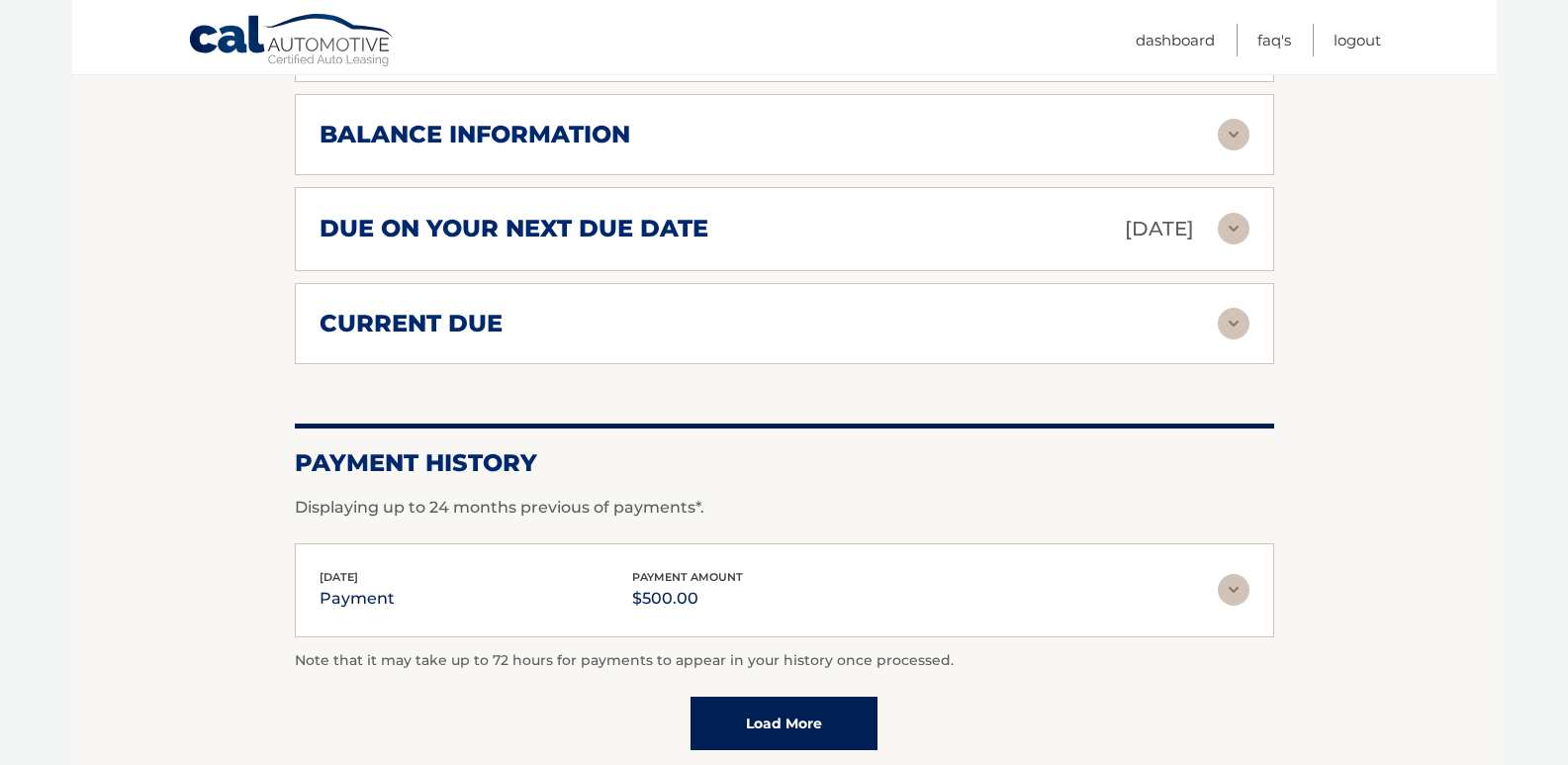
click at [1223, 236] on img at bounding box center [1234, 229] width 32 height 32
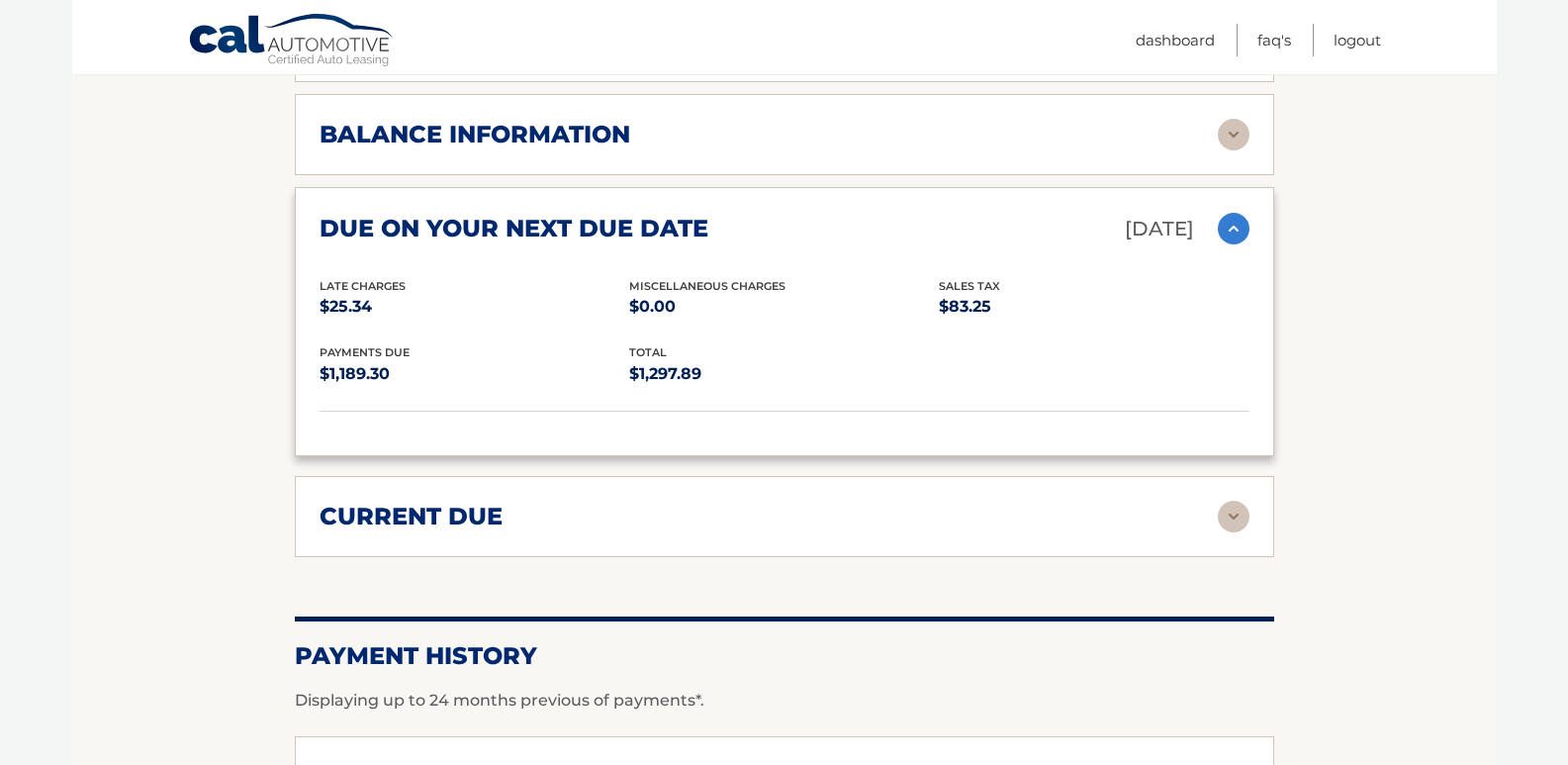
click at [1211, 219] on div "due on your next due date Sep 24, 2025" at bounding box center [769, 229] width 899 height 35
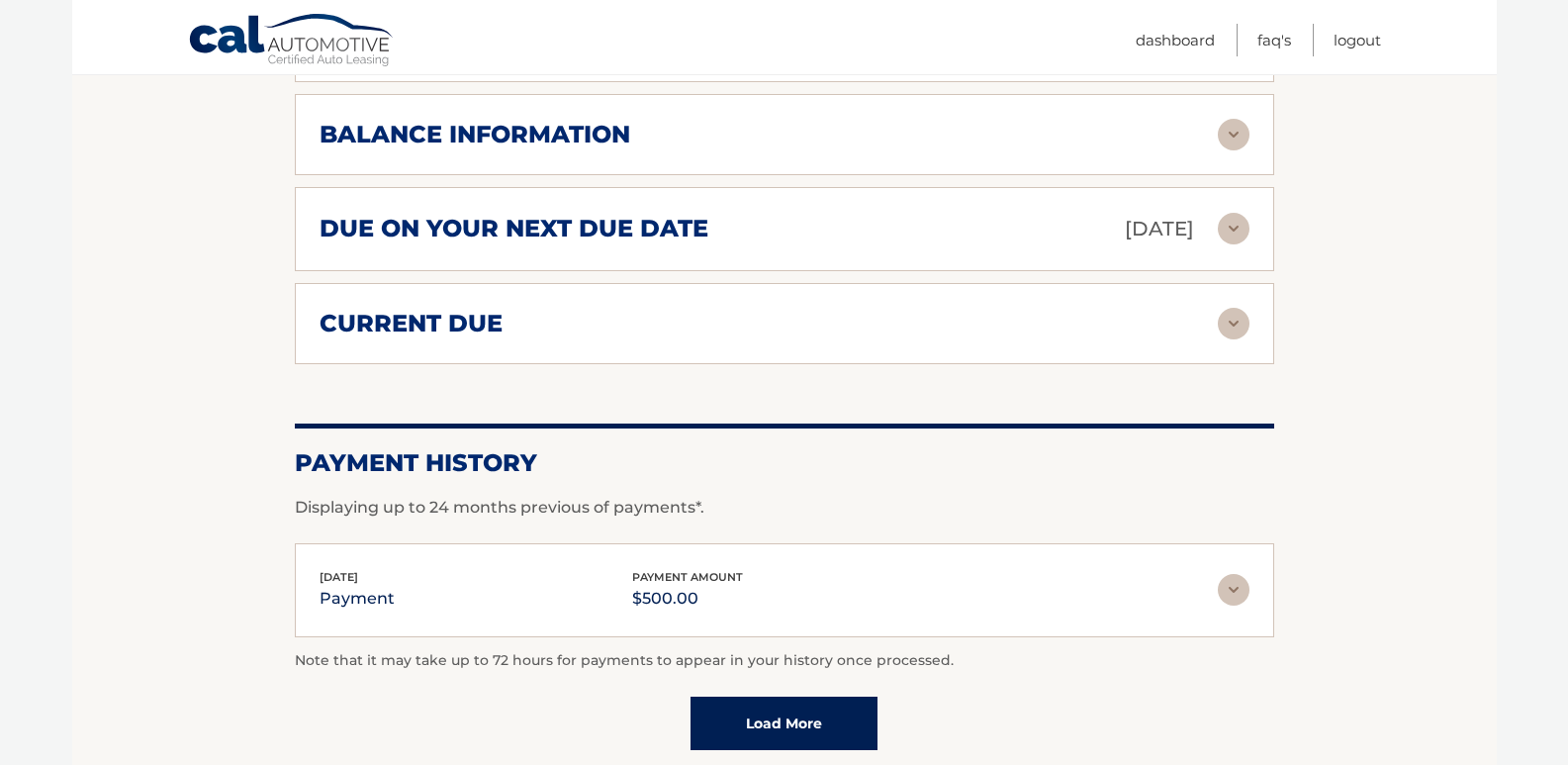
drag, startPoint x: 1178, startPoint y: 337, endPoint x: 1218, endPoint y: 328, distance: 41.0
click at [1184, 336] on div "current due" at bounding box center [769, 323] width 899 height 30
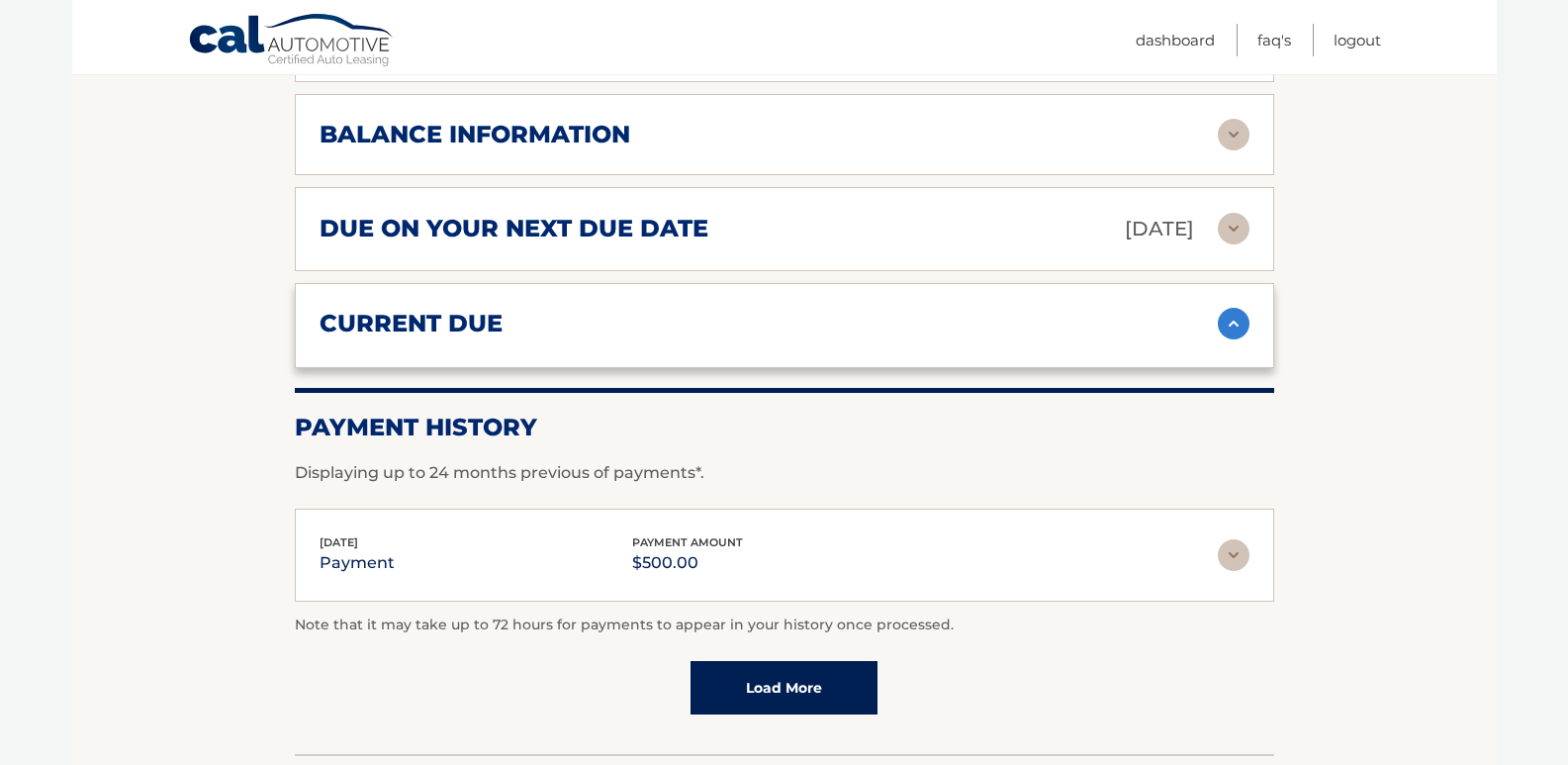
click at [1250, 321] on div "current due Late Charges $25.34 Miscelleneous Charges* $0.00 Sales Tax $33.15 p…" at bounding box center [784, 326] width 979 height 87
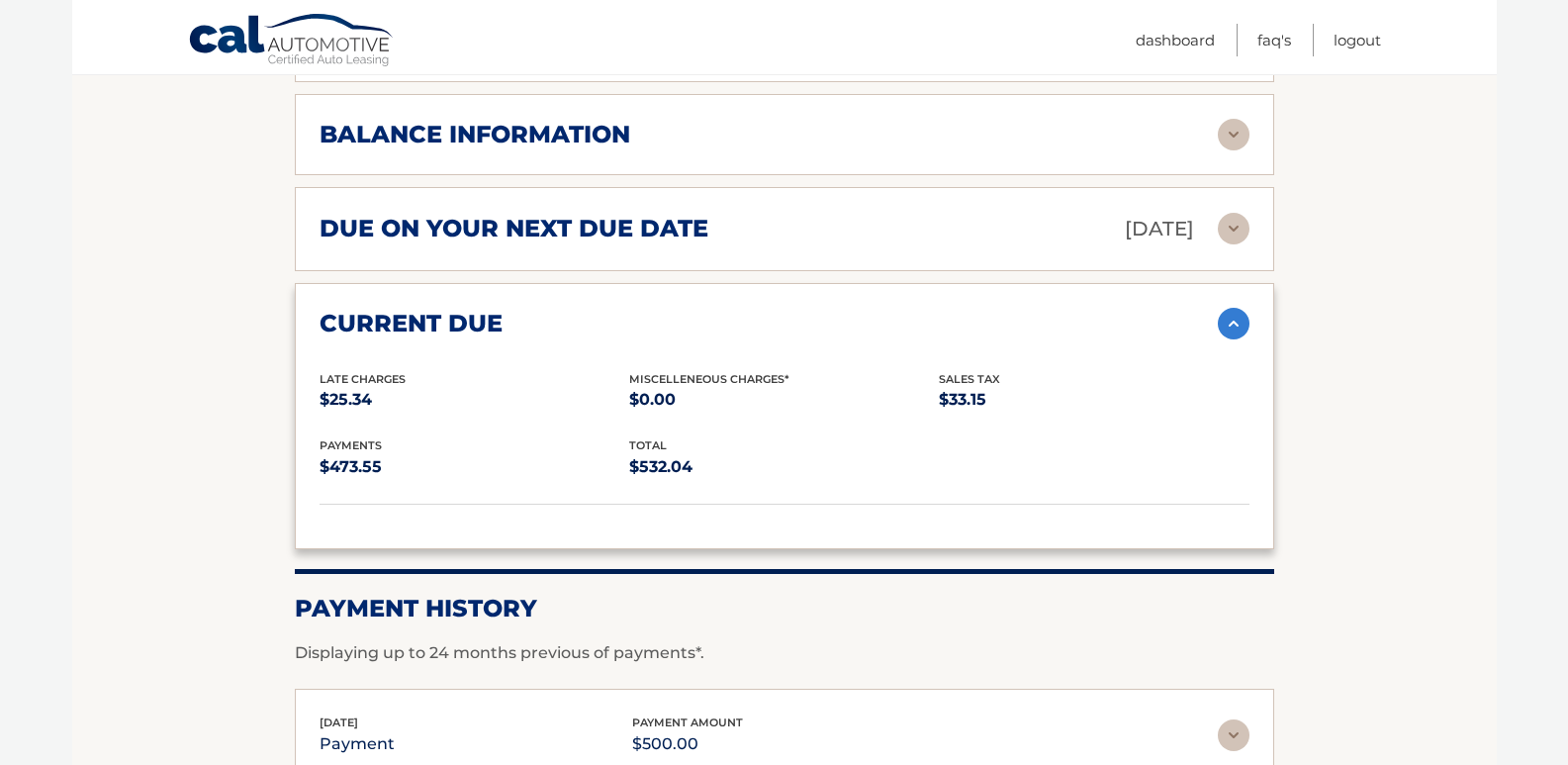
click at [1224, 338] on img at bounding box center [1234, 323] width 32 height 32
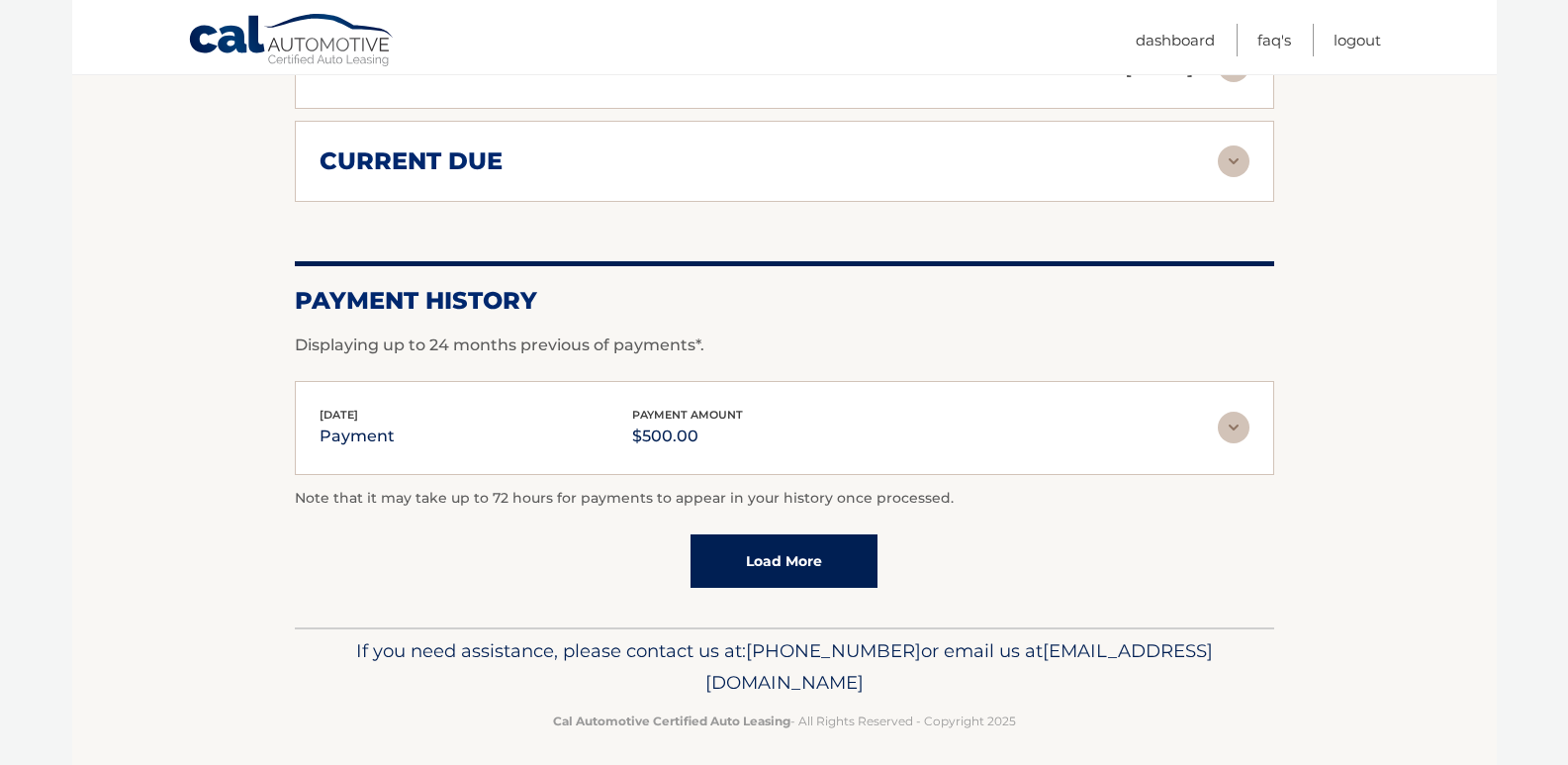
scroll to position [1461, 0]
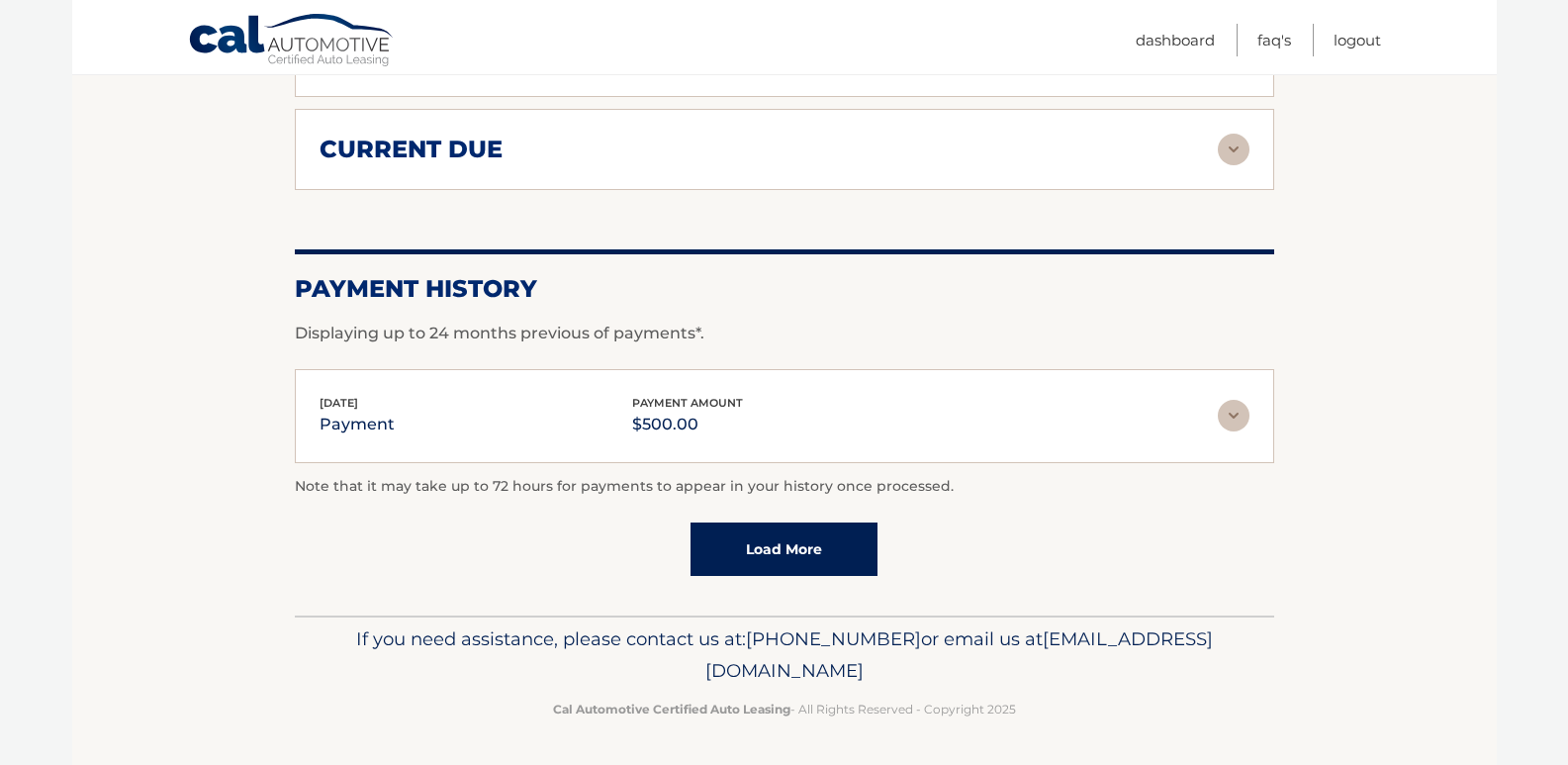
click at [1234, 394] on div "Aug 25, 2025 payment payment amount $500.00" at bounding box center [784, 416] width 930 height 45
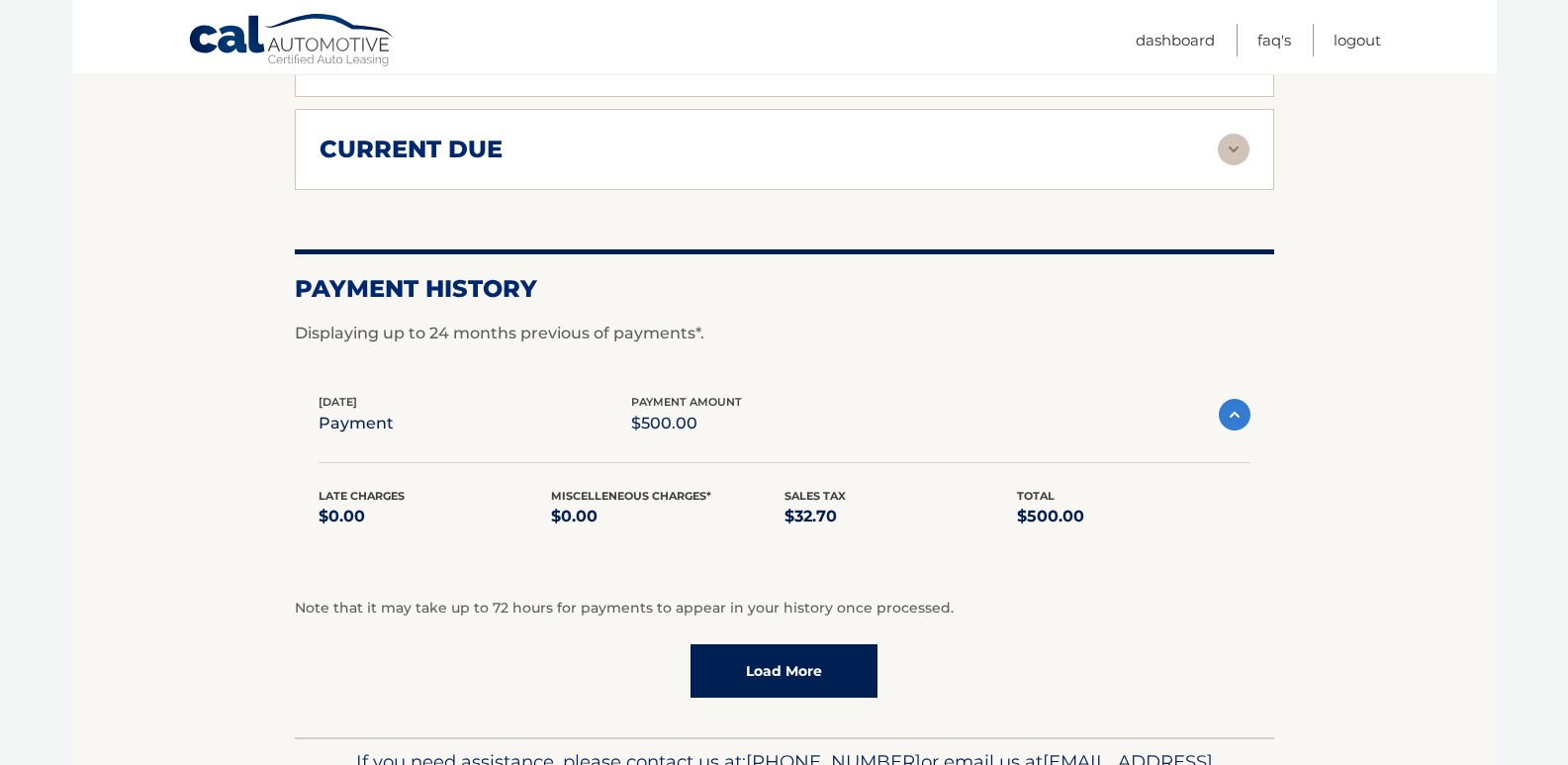
click at [1209, 407] on div "Aug 25, 2025 payment payment amount $500.00" at bounding box center [769, 415] width 901 height 45
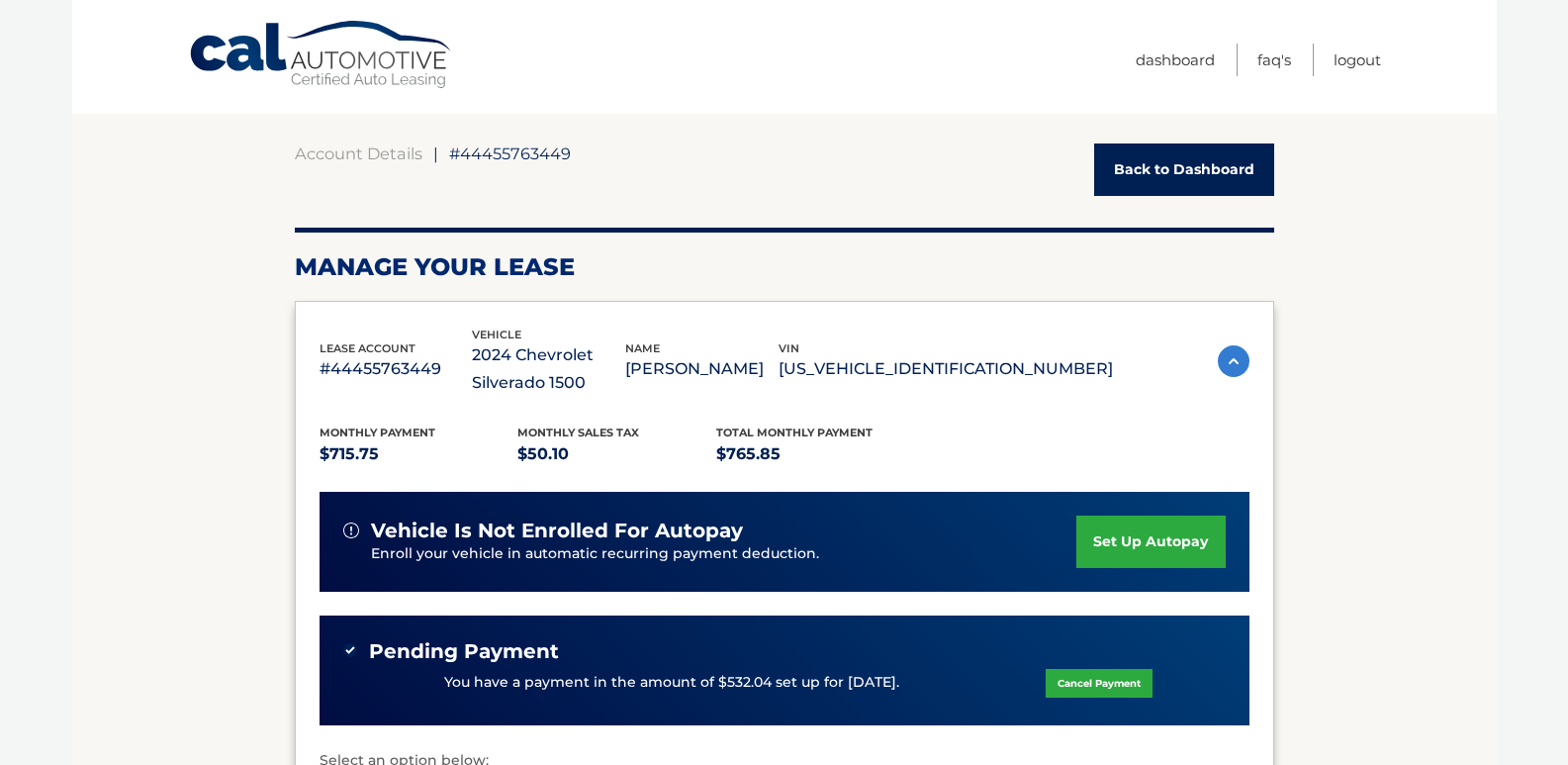
scroll to position [0, 0]
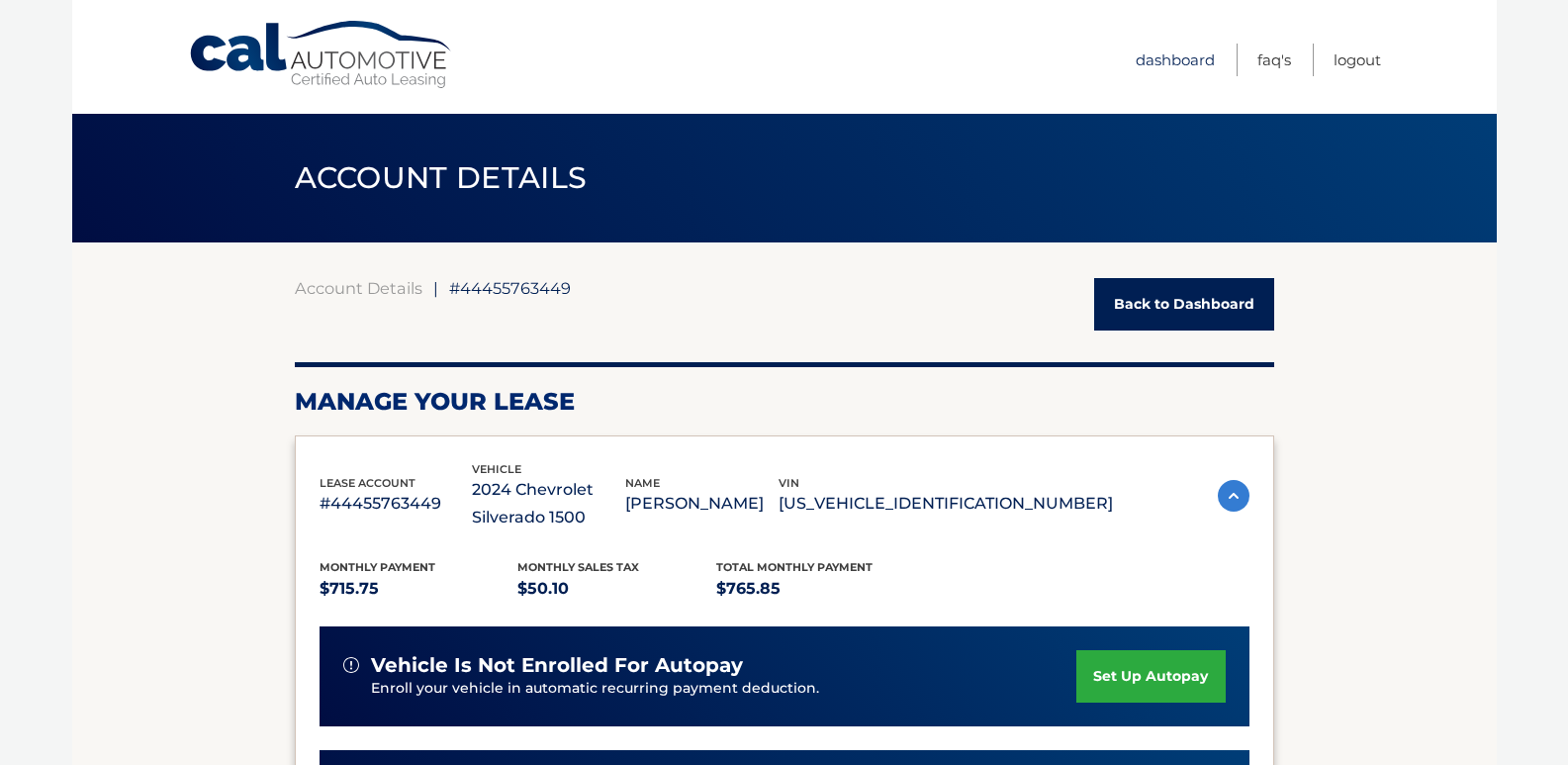
click at [1181, 55] on link "Dashboard" at bounding box center [1175, 60] width 80 height 33
